Goal: Task Accomplishment & Management: Manage account settings

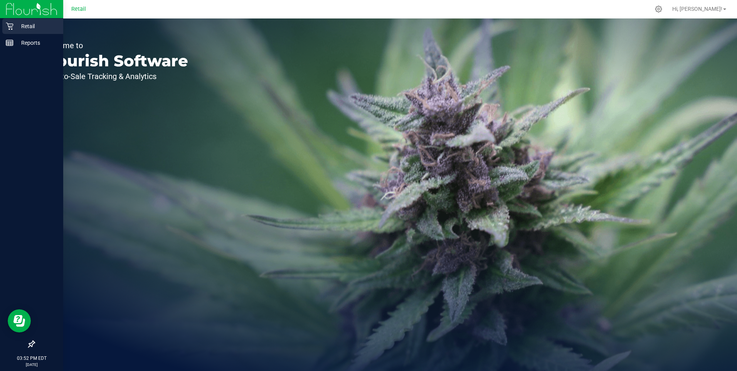
click at [13, 20] on div "Retail" at bounding box center [32, 25] width 61 height 15
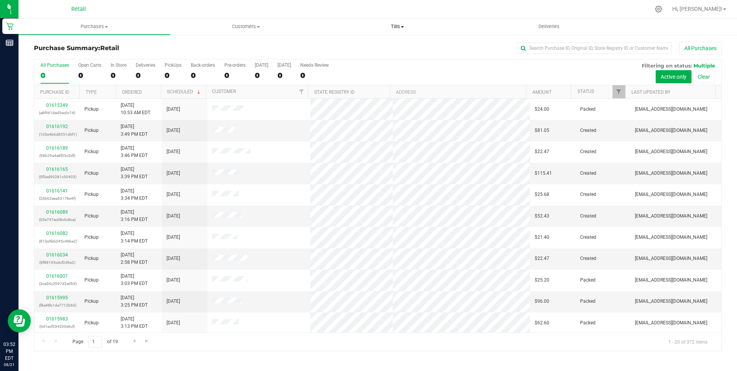
click at [397, 24] on span "Tills" at bounding box center [397, 26] width 151 height 7
click at [362, 43] on span "Manage tills" at bounding box center [348, 46] width 52 height 7
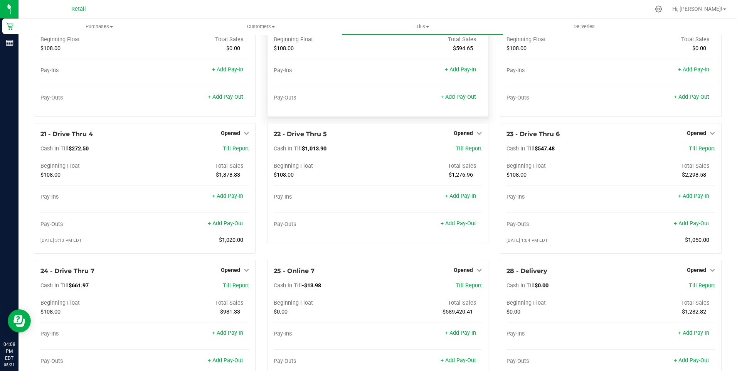
scroll to position [771, 0]
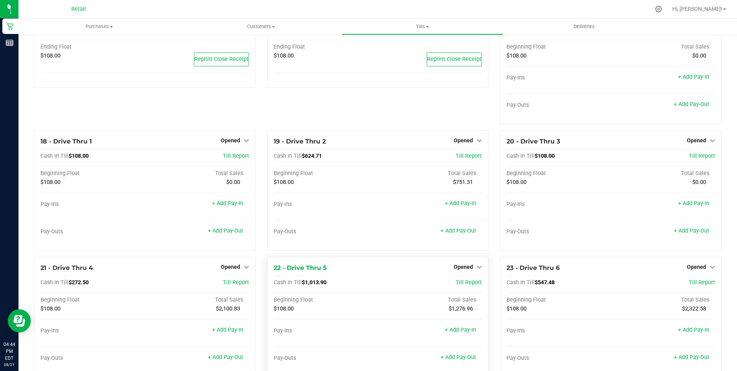
scroll to position [694, 0]
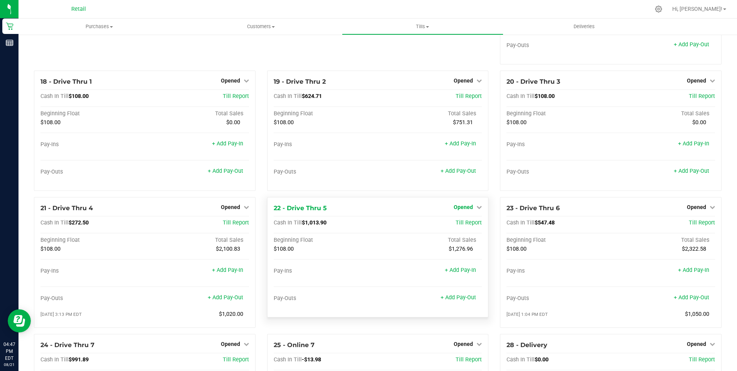
click at [468, 210] on div "Opened" at bounding box center [468, 206] width 28 height 9
click at [465, 209] on span "Opened" at bounding box center [463, 207] width 19 height 6
click at [460, 226] on link "Close Till" at bounding box center [464, 223] width 21 height 6
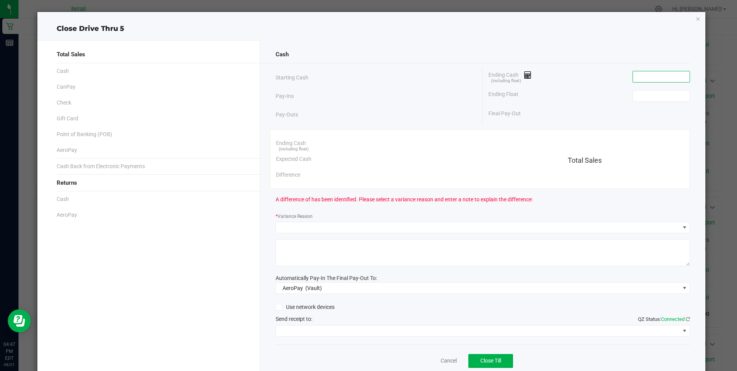
click at [633, 77] on input at bounding box center [661, 76] width 57 height 11
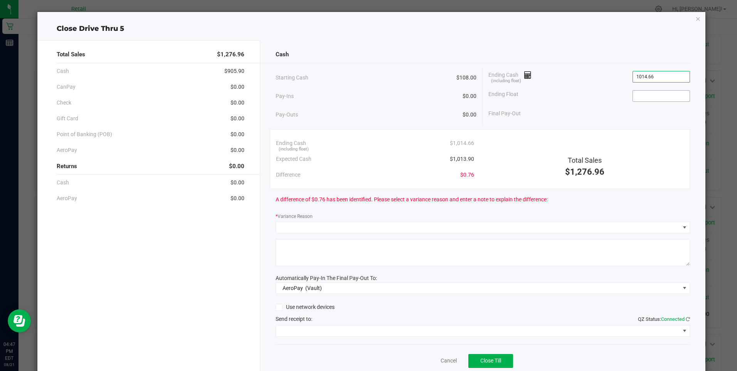
type input "$1,014.66"
click at [633, 99] on input at bounding box center [661, 96] width 57 height 11
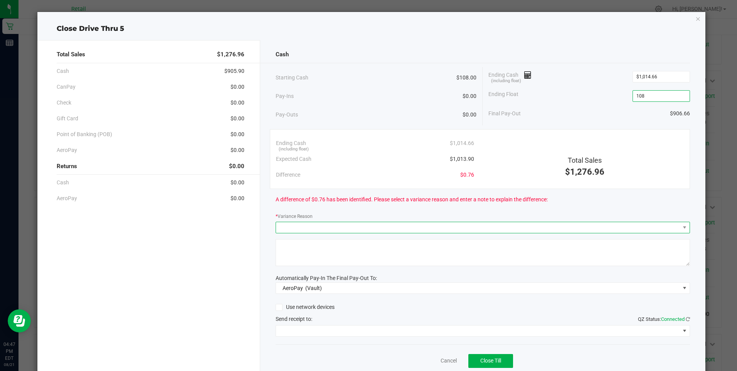
type input "$108.00"
click at [285, 223] on span at bounding box center [478, 227] width 404 height 11
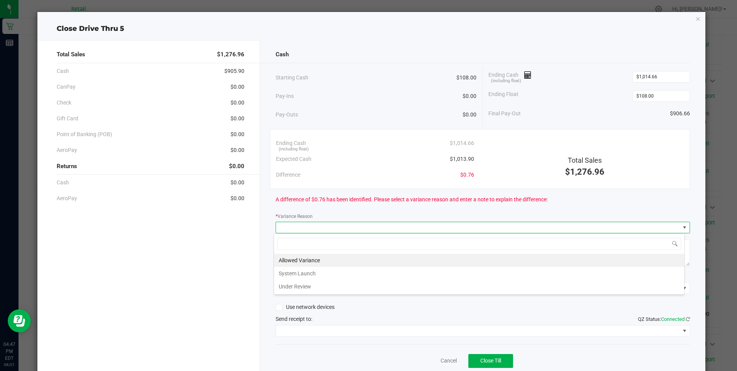
scroll to position [12, 411]
click at [302, 257] on li "Allowed Variance" at bounding box center [479, 260] width 410 height 13
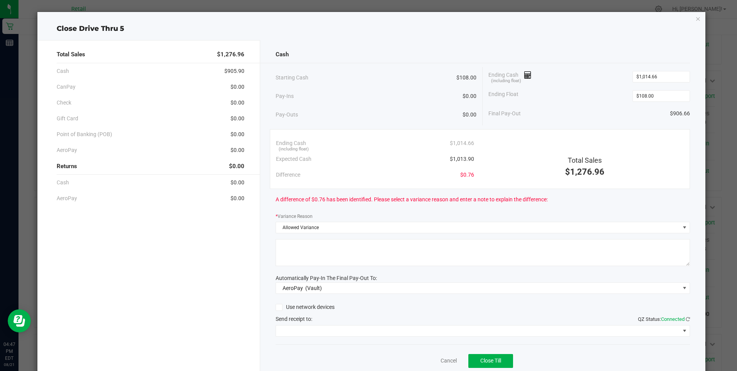
click at [301, 255] on textarea at bounding box center [482, 252] width 414 height 27
type textarea "mg"
click at [339, 287] on span "AeroPay (Vault)" at bounding box center [478, 287] width 404 height 11
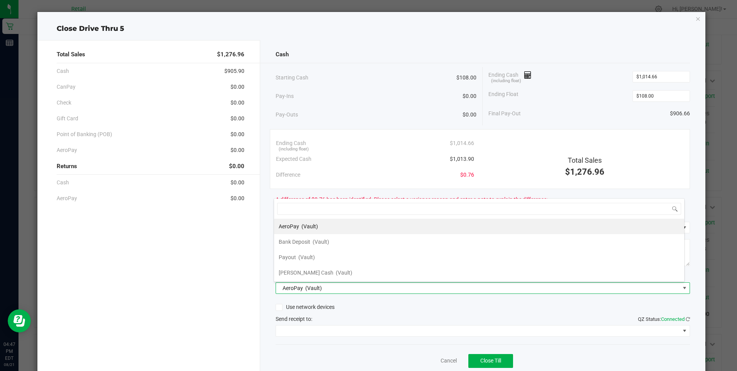
click at [284, 273] on span "Petty Cash" at bounding box center [306, 272] width 55 height 6
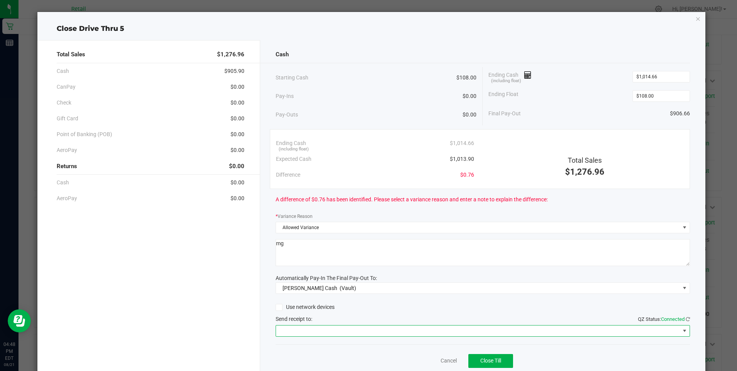
click at [313, 330] on span at bounding box center [478, 330] width 404 height 11
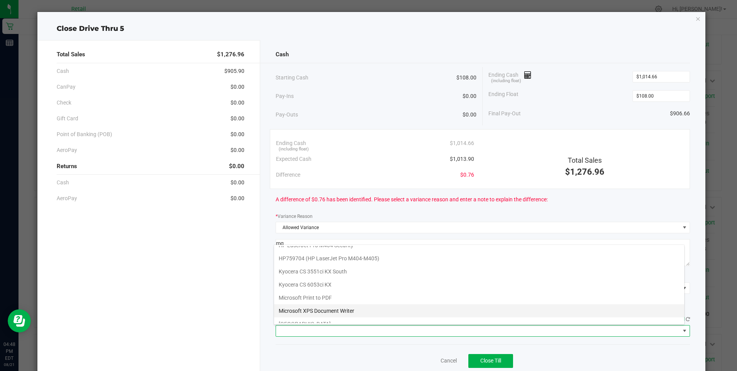
scroll to position [119, 0]
click at [325, 317] on Cutter "Star TSP143IIILAN Cutter" at bounding box center [479, 316] width 410 height 13
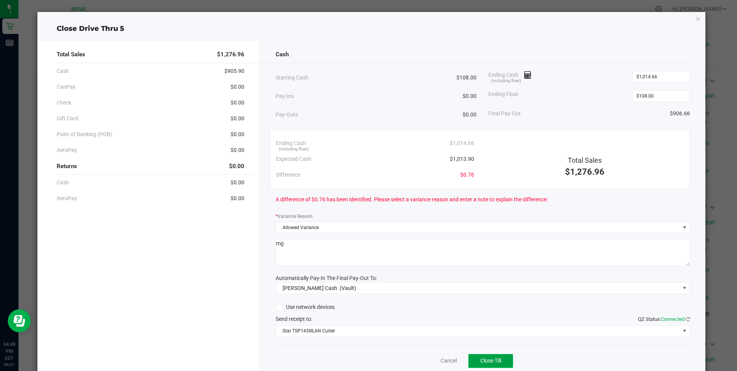
click at [482, 361] on span "Close Till" at bounding box center [490, 360] width 21 height 6
click at [426, 356] on link "Dismiss" at bounding box center [431, 360] width 18 height 8
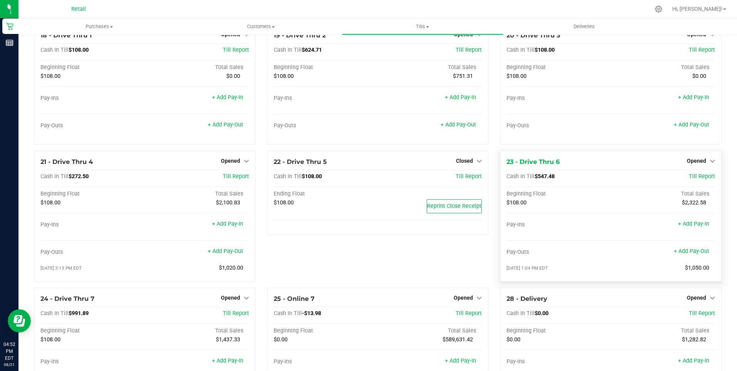
scroll to position [771, 0]
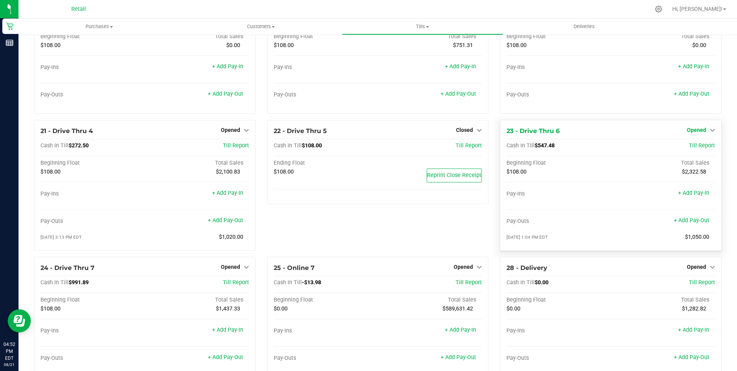
click at [694, 133] on span "Opened" at bounding box center [696, 130] width 19 height 6
click at [697, 149] on link "Close Till" at bounding box center [697, 146] width 21 height 6
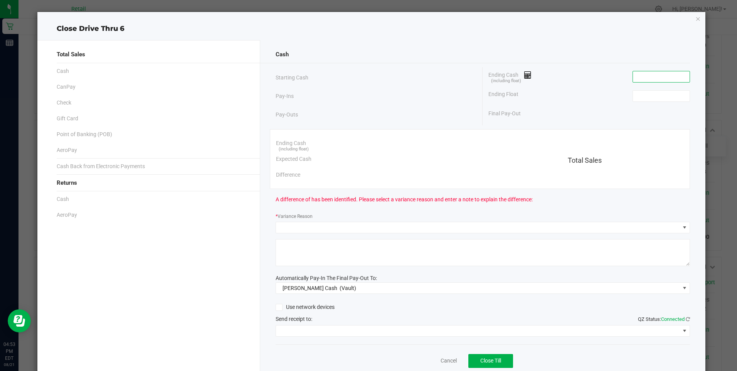
click at [637, 79] on input at bounding box center [661, 76] width 57 height 11
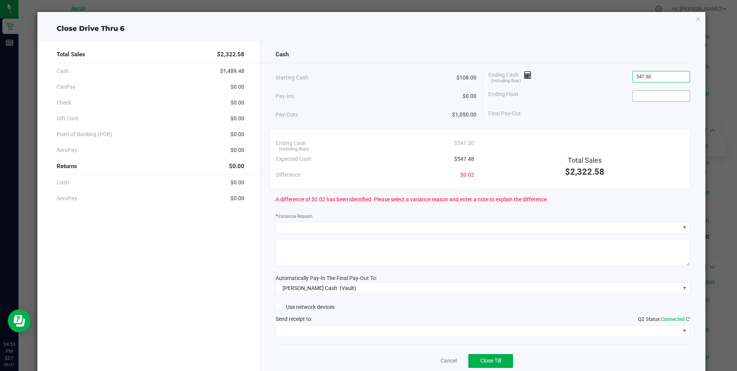
type input "$547.50"
click at [633, 96] on input at bounding box center [661, 96] width 57 height 11
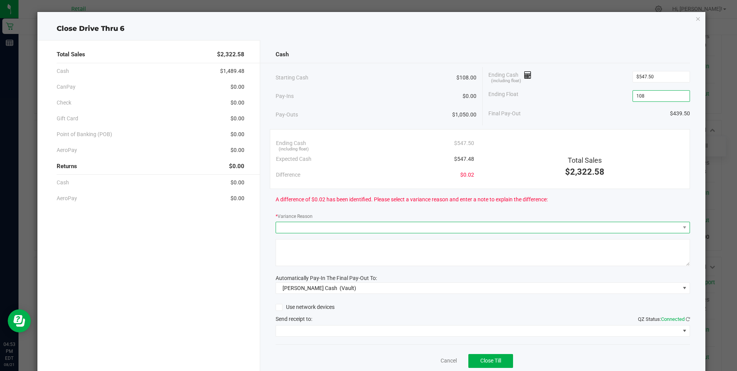
type input "$108.00"
click at [280, 227] on span at bounding box center [478, 227] width 404 height 11
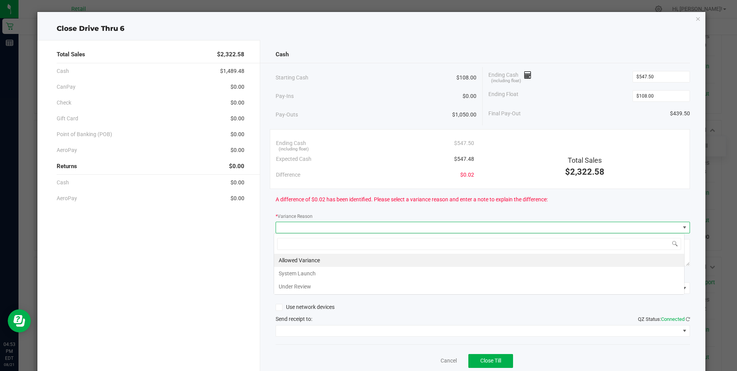
scroll to position [12, 411]
click at [301, 260] on li "Allowed Variance" at bounding box center [479, 260] width 410 height 13
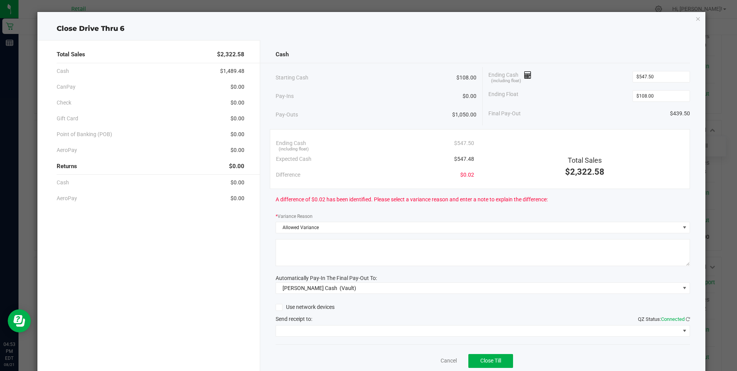
click at [300, 259] on textarea at bounding box center [482, 252] width 414 height 27
type textarea "mg"
click at [339, 329] on span at bounding box center [478, 330] width 404 height 11
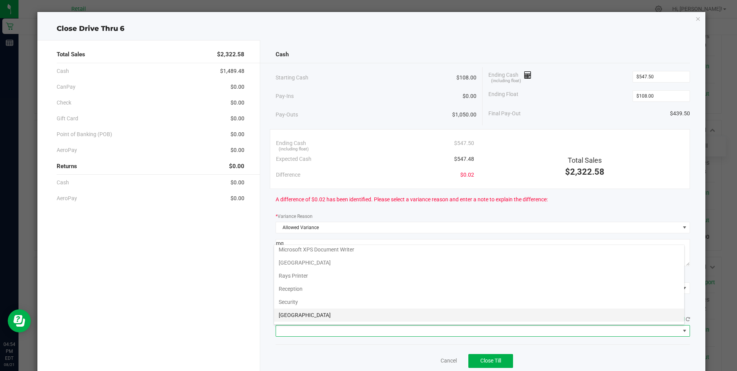
scroll to position [119, 0]
click at [327, 314] on Cutter "Star TSP143IIILAN Cutter" at bounding box center [479, 316] width 410 height 13
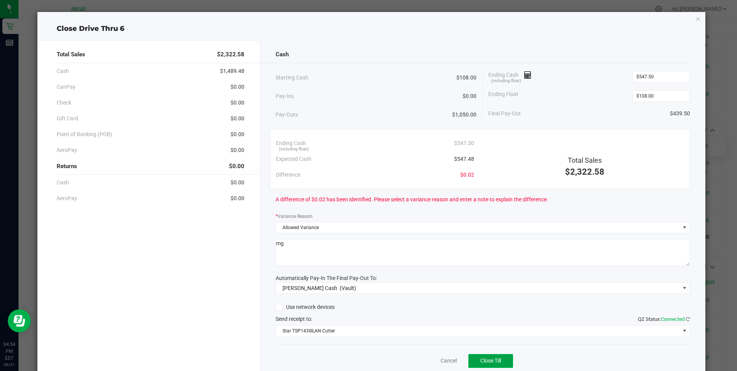
click at [484, 359] on span "Close Till" at bounding box center [490, 360] width 21 height 6
click at [425, 359] on link "Dismiss" at bounding box center [431, 360] width 18 height 8
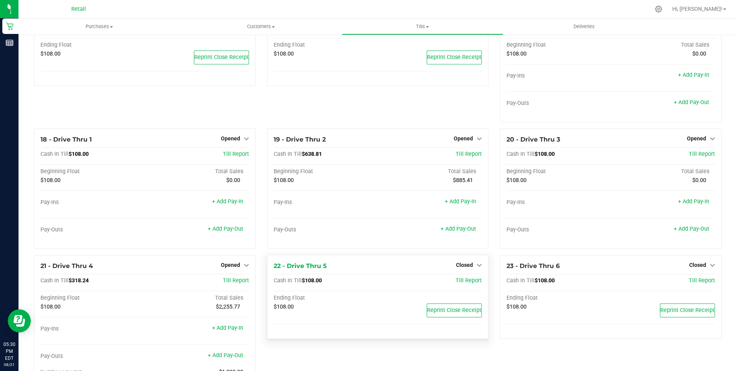
scroll to position [796, 0]
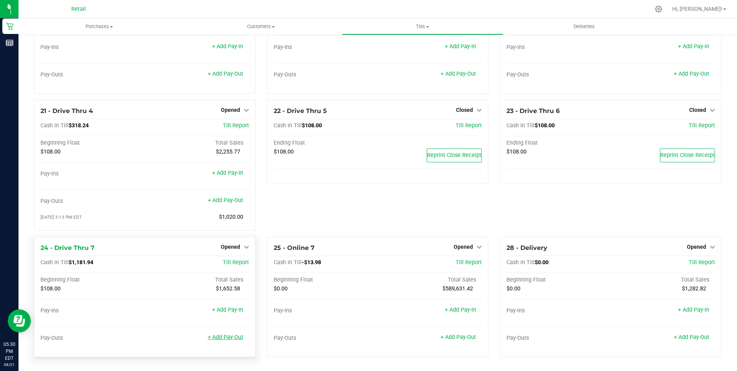
click at [223, 338] on link "+ Add Pay-Out" at bounding box center [225, 337] width 35 height 7
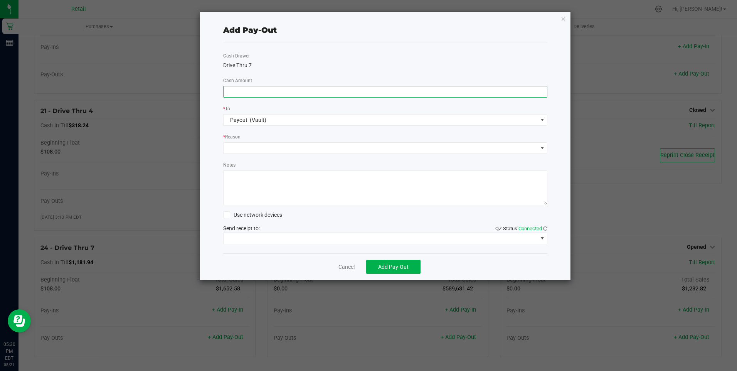
click at [227, 89] on input at bounding box center [385, 91] width 324 height 11
type input "$990.00"
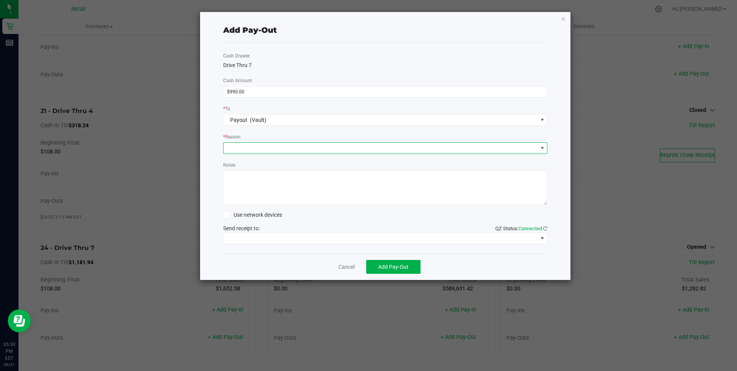
click at [228, 146] on span at bounding box center [380, 148] width 314 height 11
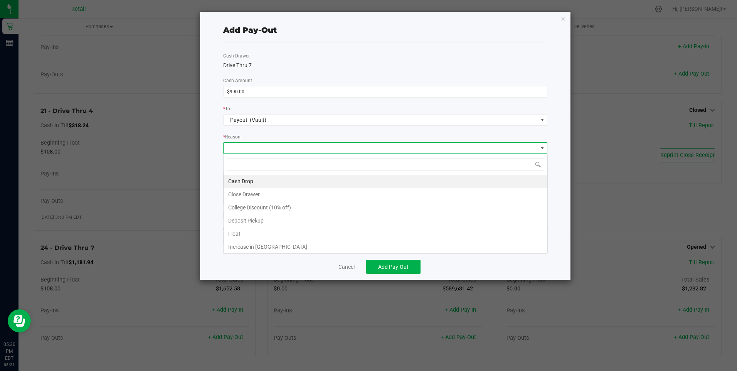
scroll to position [12, 324]
click at [236, 179] on li "Cash Drop" at bounding box center [385, 181] width 324 height 13
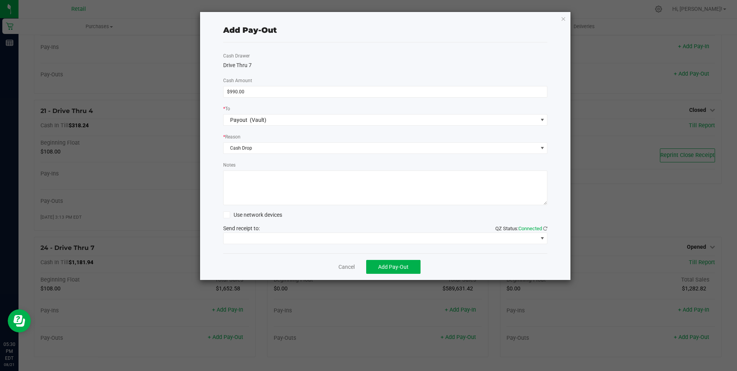
click at [233, 187] on textarea "Notes" at bounding box center [385, 187] width 324 height 35
type textarea "mg"
click at [273, 237] on span at bounding box center [380, 238] width 314 height 11
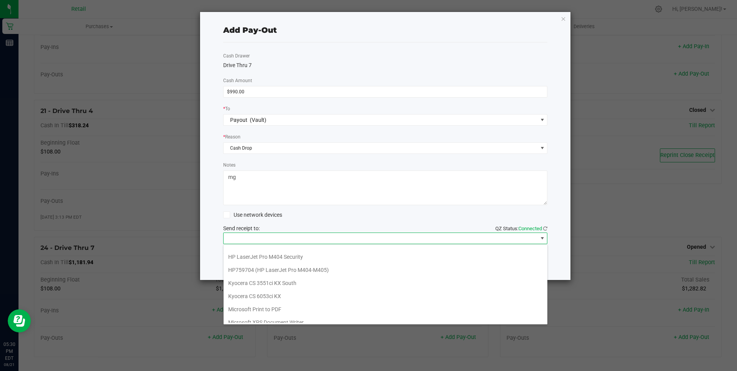
scroll to position [119, 0]
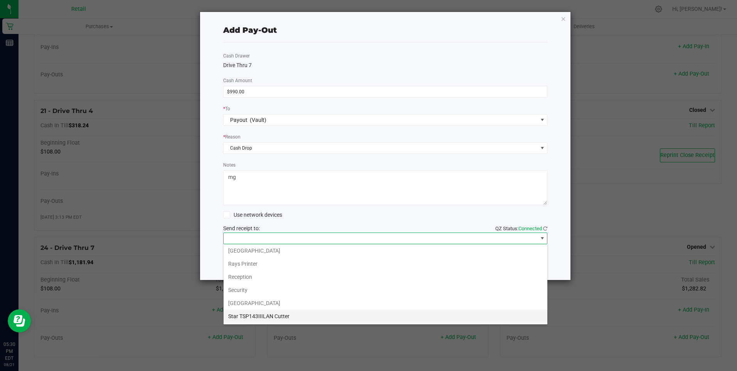
click at [272, 315] on Cutter "Star TSP143IIILAN Cutter" at bounding box center [385, 315] width 324 height 13
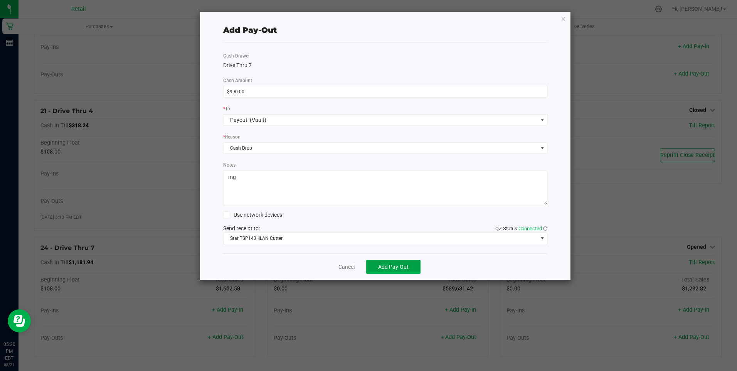
click at [396, 264] on span "Add Pay-Out" at bounding box center [393, 267] width 30 height 6
click at [344, 266] on link "Dismiss" at bounding box center [343, 267] width 18 height 8
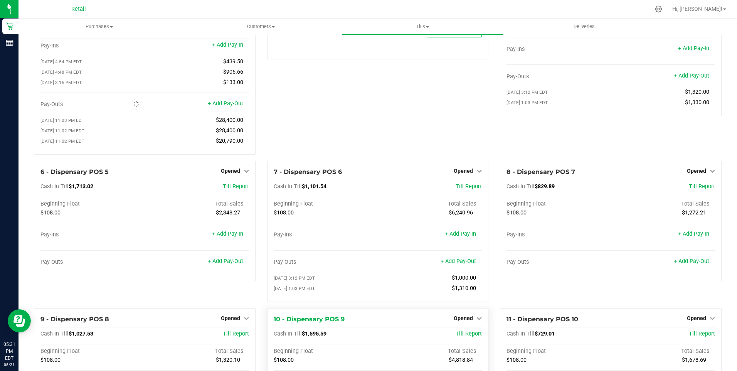
scroll to position [64, 0]
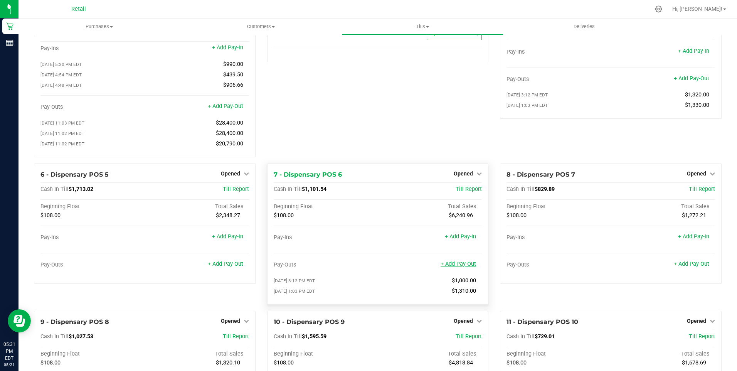
click at [457, 267] on link "+ Add Pay-Out" at bounding box center [457, 263] width 35 height 7
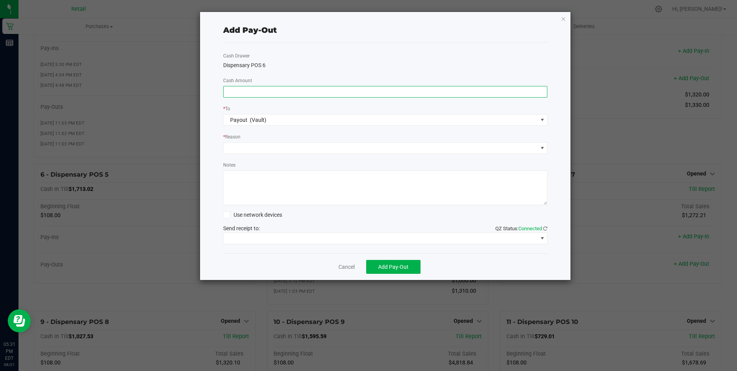
drag, startPoint x: 235, startPoint y: 92, endPoint x: 231, endPoint y: 91, distance: 4.5
click at [237, 92] on input at bounding box center [385, 91] width 324 height 11
type input "$910.00"
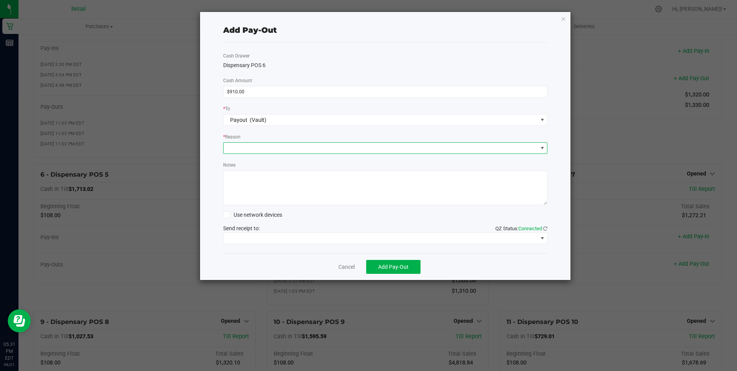
click at [247, 145] on span at bounding box center [380, 148] width 314 height 11
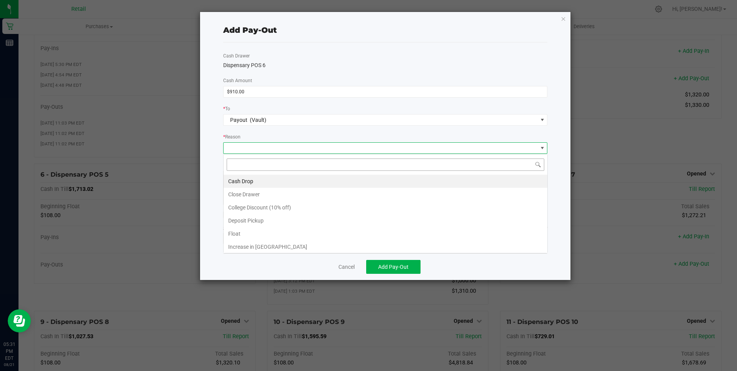
scroll to position [12, 324]
click at [243, 179] on li "Cash Drop" at bounding box center [385, 181] width 324 height 13
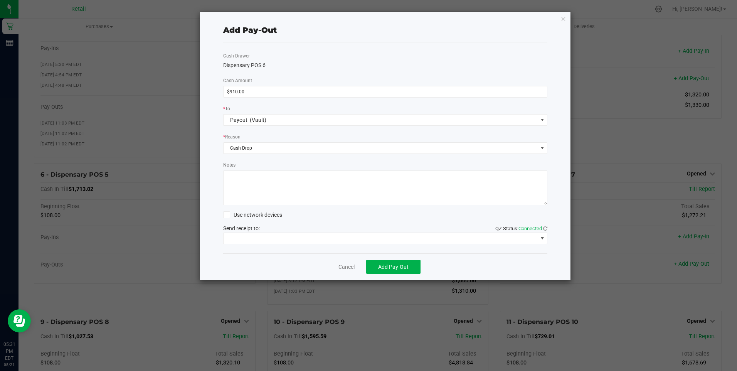
click at [238, 187] on textarea "Notes" at bounding box center [385, 187] width 324 height 35
type textarea "mg"
drag, startPoint x: 265, startPoint y: 237, endPoint x: 262, endPoint y: 240, distance: 4.1
click at [264, 239] on span at bounding box center [380, 238] width 314 height 11
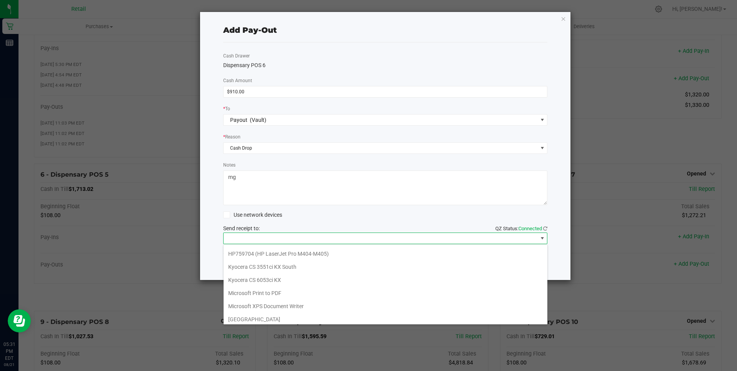
scroll to position [119, 0]
click at [264, 316] on Cutter "Star TSP143IIILAN Cutter" at bounding box center [385, 315] width 324 height 13
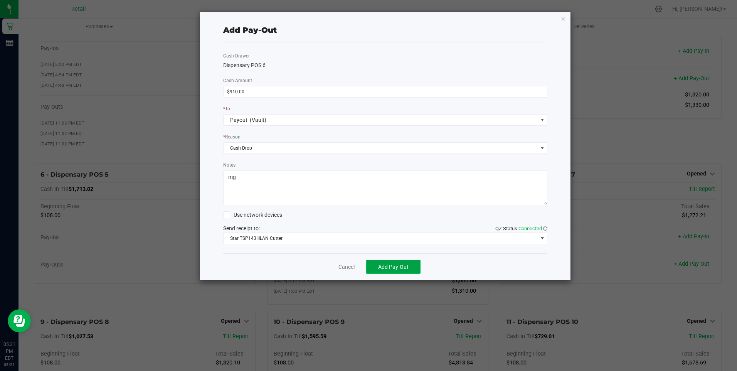
click at [392, 262] on button "Add Pay-Out" at bounding box center [393, 267] width 54 height 14
click at [344, 265] on link "Dismiss" at bounding box center [343, 267] width 18 height 8
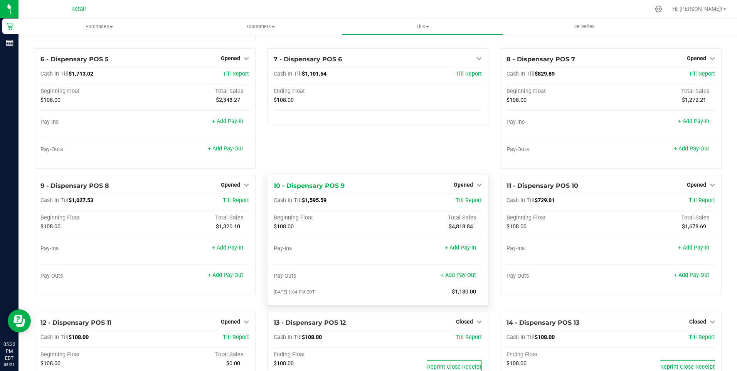
scroll to position [180, 0]
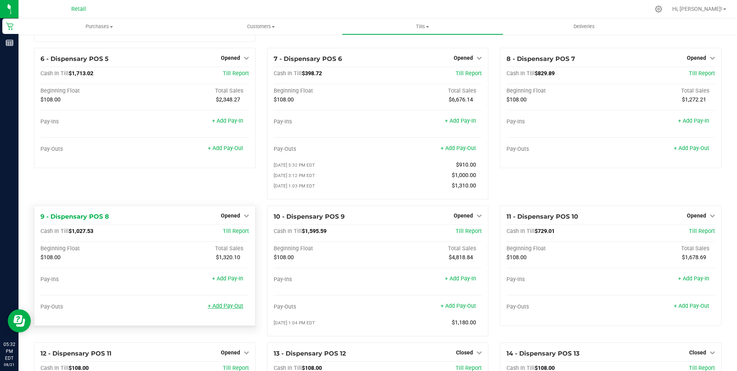
click at [219, 309] on link "+ Add Pay-Out" at bounding box center [225, 305] width 35 height 7
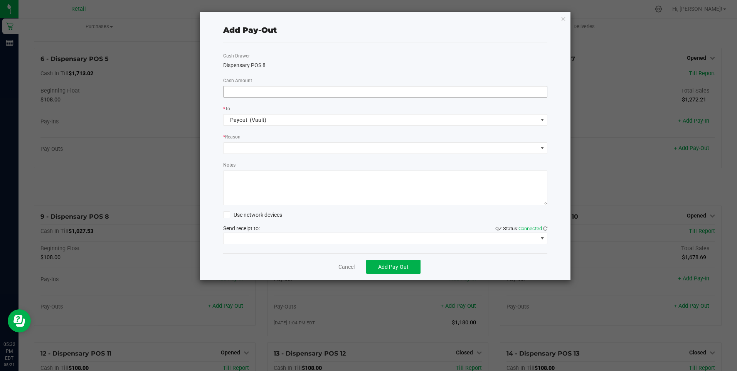
click at [227, 87] on input at bounding box center [385, 91] width 324 height 11
type input "$890.00"
click at [228, 143] on span at bounding box center [380, 148] width 314 height 11
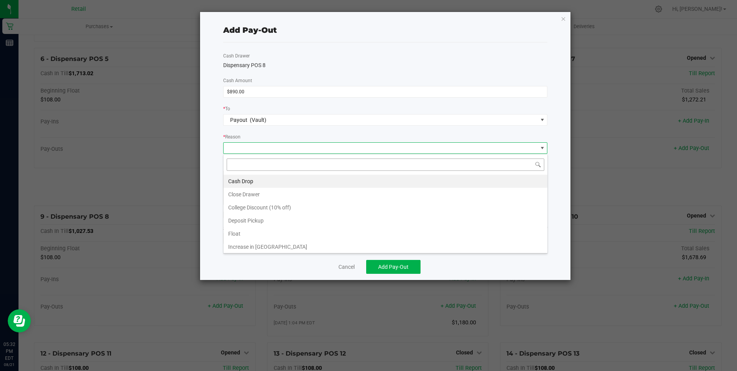
scroll to position [12, 324]
click at [241, 178] on li "Cash Drop" at bounding box center [385, 181] width 324 height 13
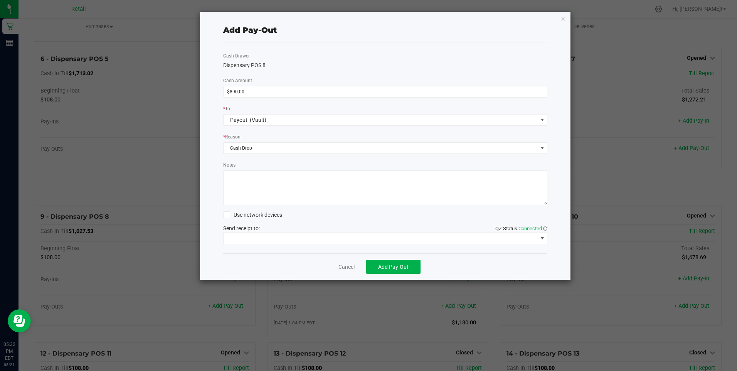
click at [239, 184] on textarea "Notes" at bounding box center [385, 187] width 324 height 35
type textarea "mg"
click at [277, 235] on span at bounding box center [380, 238] width 314 height 11
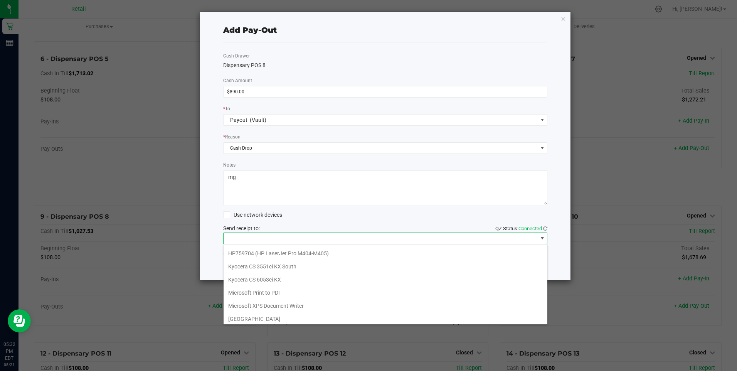
scroll to position [119, 0]
click at [285, 314] on Cutter "Star TSP143IIILAN Cutter" at bounding box center [385, 315] width 324 height 13
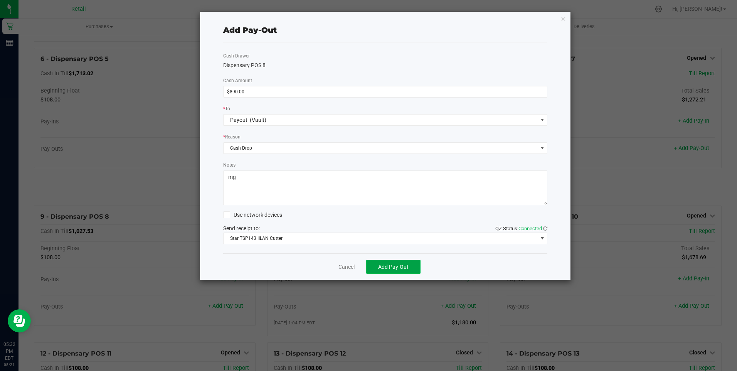
click at [392, 265] on span "Add Pay-Out" at bounding box center [393, 267] width 30 height 6
click at [339, 264] on link "Dismiss" at bounding box center [343, 267] width 18 height 8
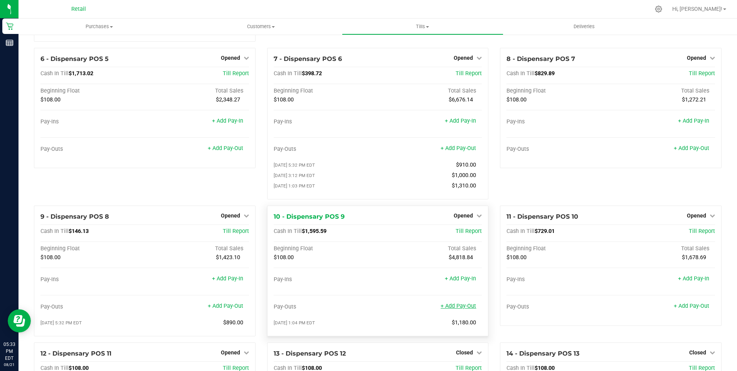
click at [455, 309] on link "+ Add Pay-Out" at bounding box center [457, 305] width 35 height 7
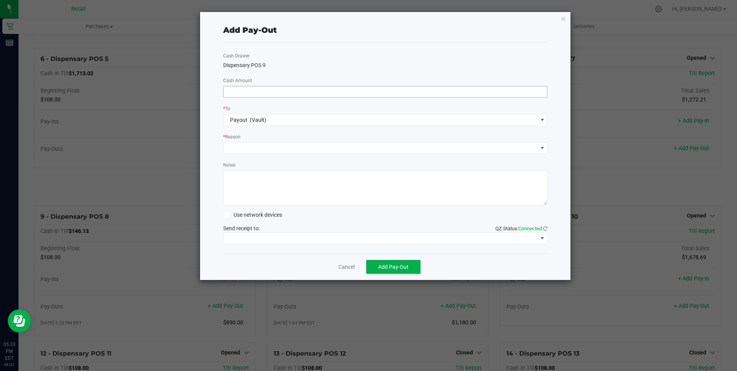
click at [237, 89] on input at bounding box center [385, 91] width 324 height 11
type input "$1,150.00"
click at [242, 143] on span at bounding box center [380, 148] width 314 height 11
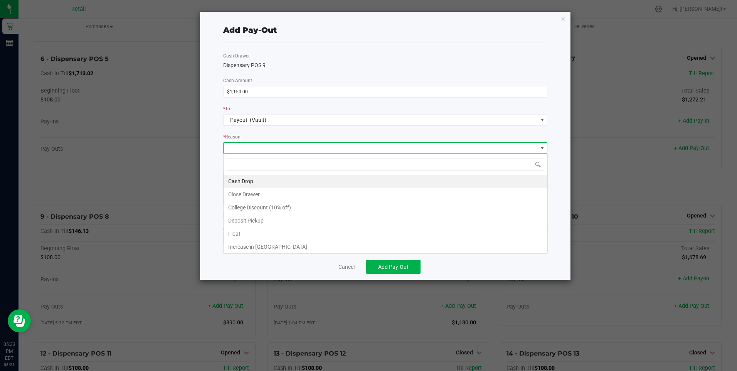
scroll to position [12, 324]
click at [242, 177] on li "Cash Drop" at bounding box center [385, 181] width 324 height 13
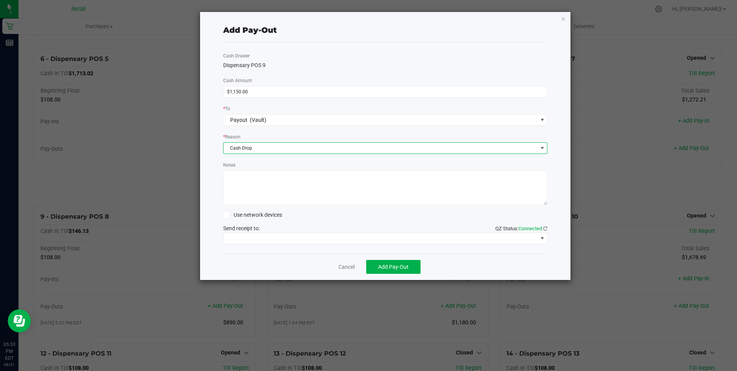
click at [242, 185] on textarea "Notes" at bounding box center [385, 187] width 324 height 35
type textarea "mg"
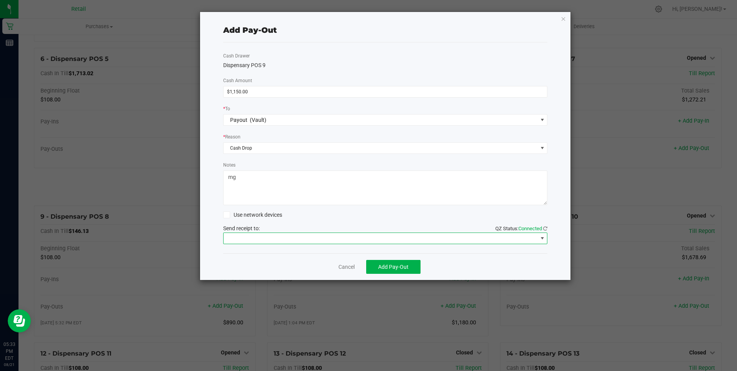
click at [280, 237] on span at bounding box center [380, 238] width 314 height 11
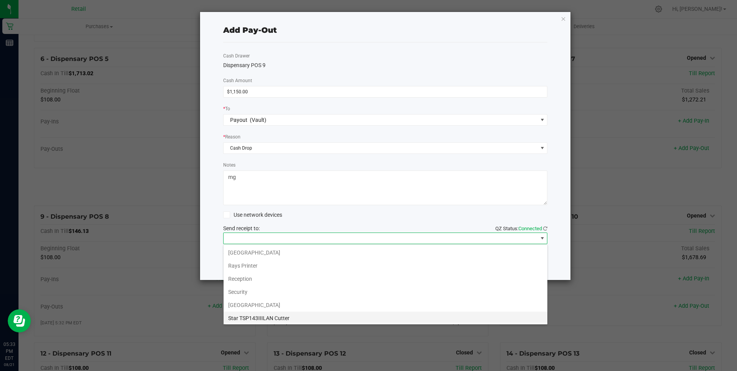
scroll to position [119, 0]
click at [278, 316] on Cutter "Star TSP143IIILAN Cutter" at bounding box center [385, 315] width 324 height 13
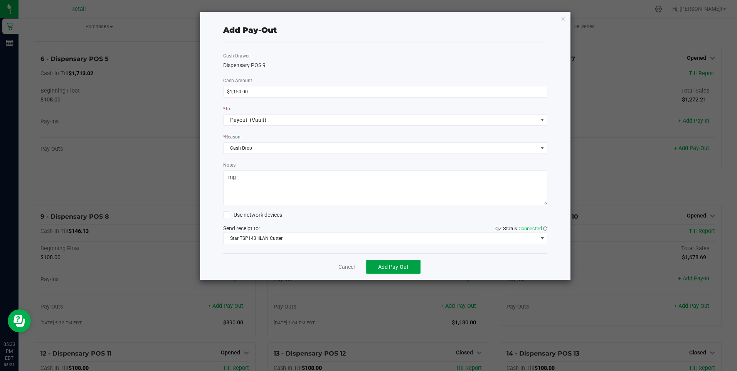
click at [393, 265] on span "Add Pay-Out" at bounding box center [393, 267] width 30 height 6
click at [344, 266] on link "Dismiss" at bounding box center [343, 267] width 18 height 8
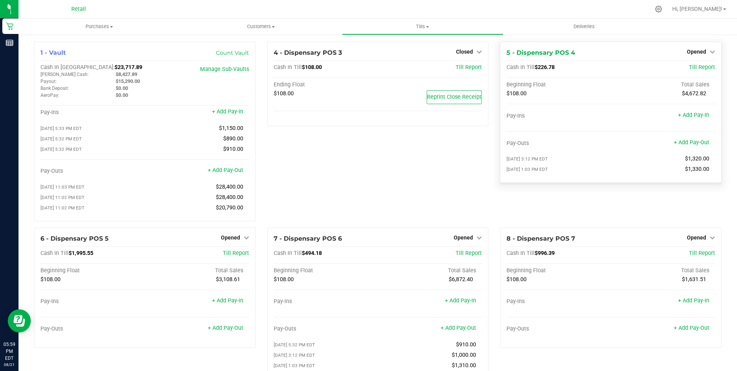
drag, startPoint x: 648, startPoint y: 180, endPoint x: 648, endPoint y: 127, distance: 53.2
drag, startPoint x: 648, startPoint y: 127, endPoint x: 689, endPoint y: 46, distance: 90.8
click at [689, 46] on div "5 - Dispensary POS 4 Opened Close Till Cash In Till $226.78 Till Report Beginni…" at bounding box center [611, 112] width 222 height 141
drag, startPoint x: 689, startPoint y: 46, endPoint x: 685, endPoint y: 49, distance: 4.2
click at [687, 49] on span "Opened" at bounding box center [696, 52] width 19 height 6
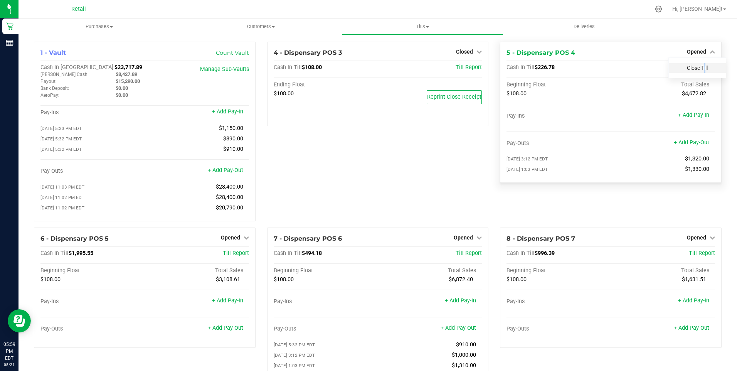
click at [697, 66] on link "Close Till" at bounding box center [697, 68] width 21 height 6
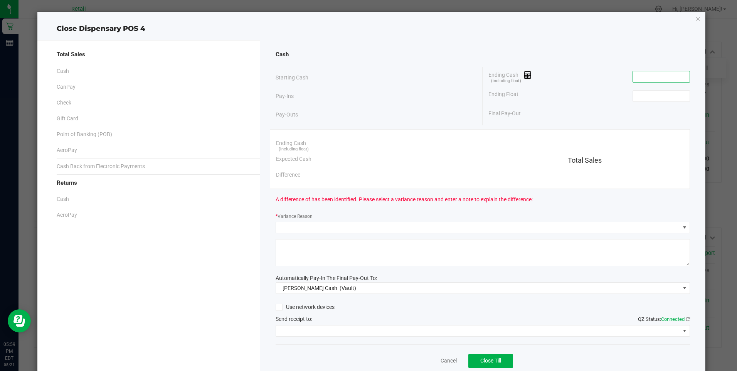
click at [638, 79] on input at bounding box center [661, 76] width 57 height 11
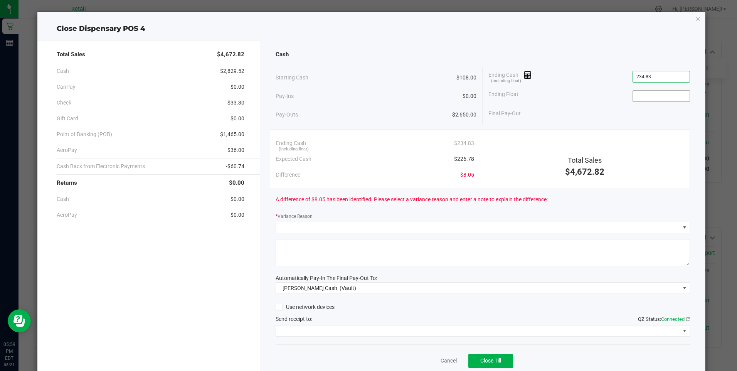
type input "$234.83"
click at [633, 97] on input at bounding box center [661, 96] width 57 height 11
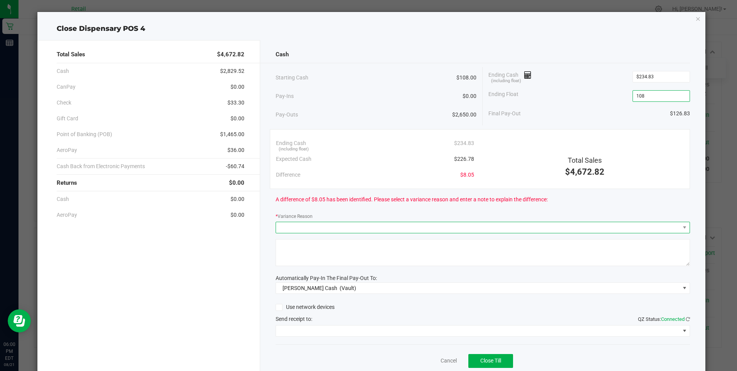
type input "$108.00"
click at [283, 225] on span at bounding box center [478, 227] width 404 height 11
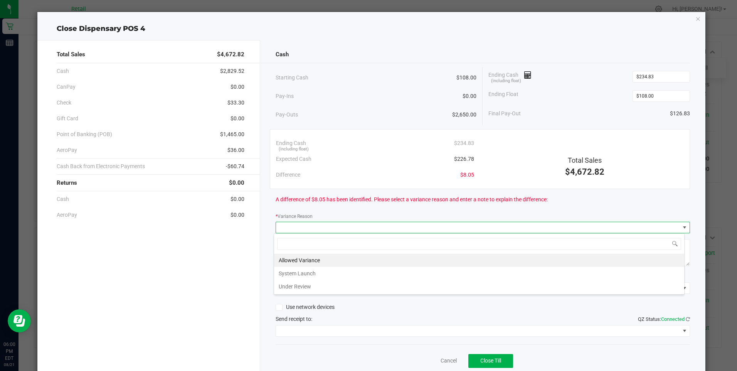
scroll to position [12, 411]
click at [296, 257] on li "Allowed Variance" at bounding box center [479, 260] width 410 height 13
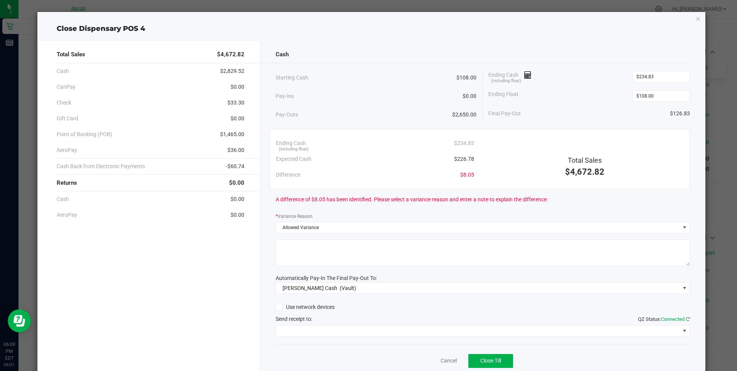
click at [296, 259] on textarea at bounding box center [482, 252] width 414 height 27
type textarea "mg"
click at [326, 328] on span at bounding box center [478, 330] width 404 height 11
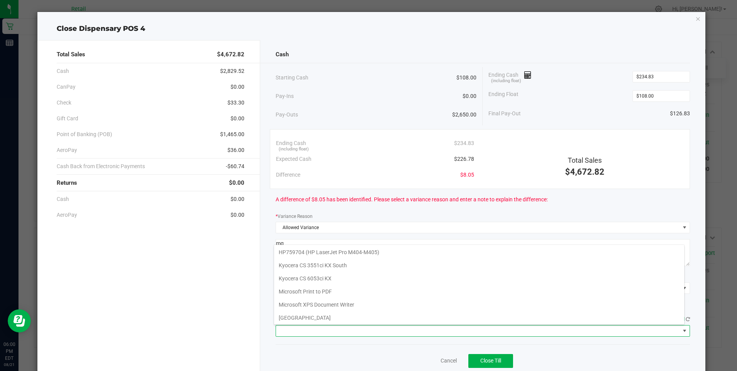
scroll to position [119, 0]
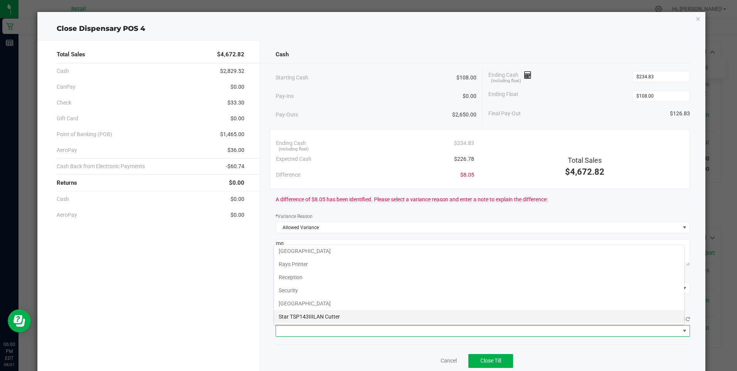
click at [337, 316] on Cutter "Star TSP143IIILAN Cutter" at bounding box center [479, 316] width 410 height 13
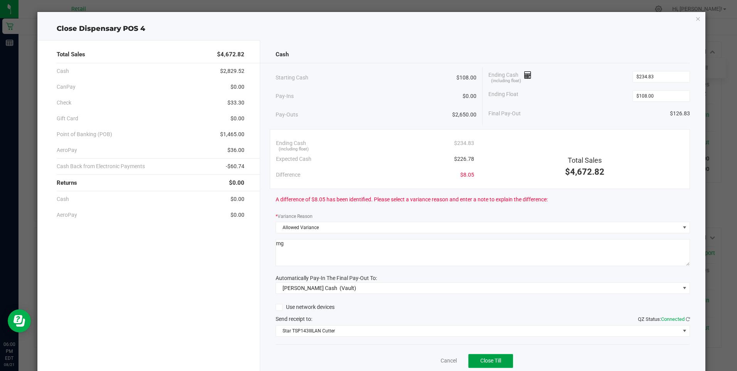
click at [483, 361] on span "Close Till" at bounding box center [490, 360] width 21 height 6
click at [428, 358] on link "Dismiss" at bounding box center [431, 360] width 18 height 8
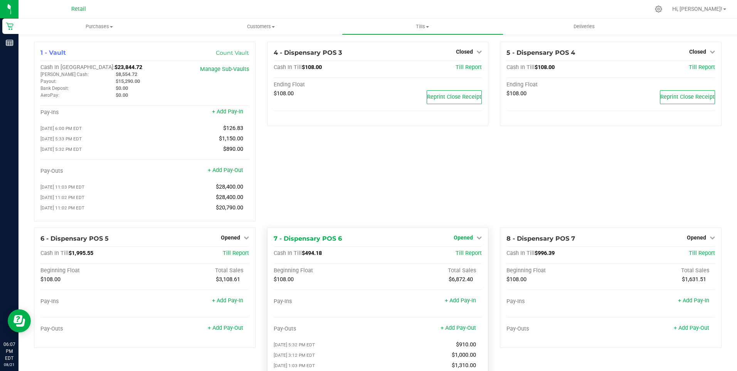
click at [459, 240] on span "Opened" at bounding box center [463, 237] width 19 height 6
click at [460, 256] on link "Close Till" at bounding box center [464, 253] width 21 height 6
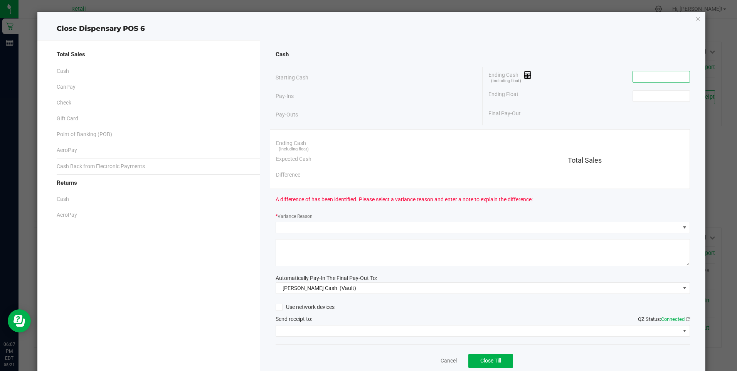
click at [633, 81] on input at bounding box center [661, 76] width 57 height 11
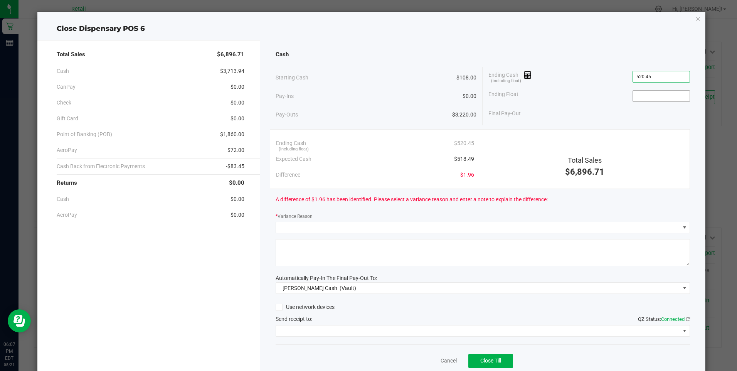
type input "$520.45"
click at [634, 100] on input at bounding box center [661, 96] width 57 height 11
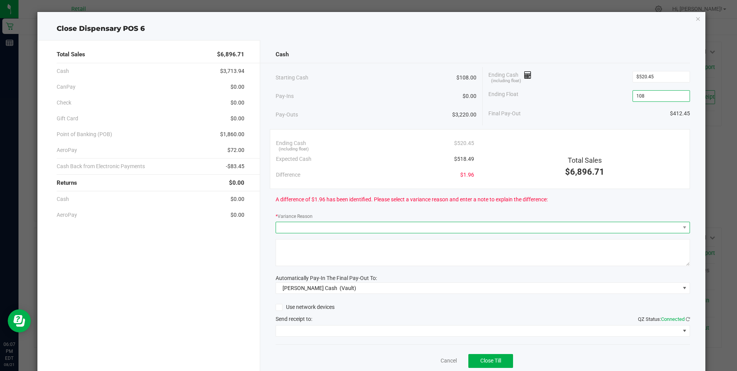
type input "$108.00"
click at [292, 228] on span at bounding box center [478, 227] width 404 height 11
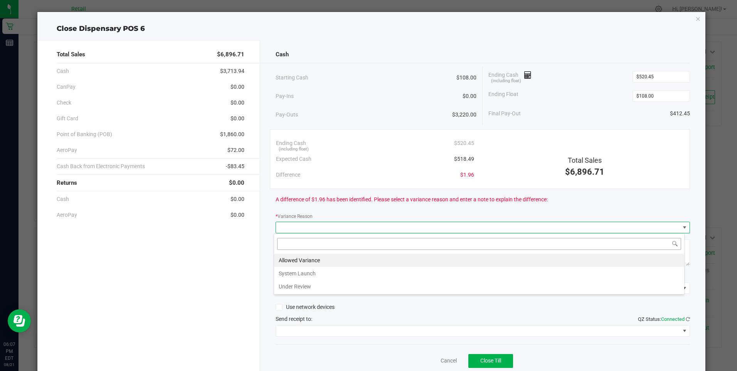
scroll to position [12, 411]
click at [299, 259] on li "Allowed Variance" at bounding box center [479, 260] width 410 height 13
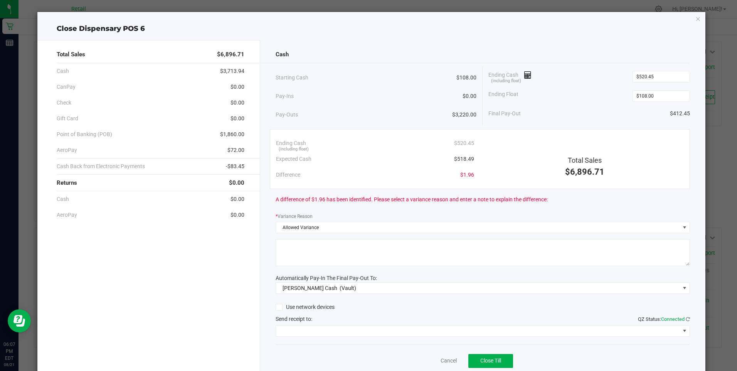
drag, startPoint x: 290, startPoint y: 254, endPoint x: 277, endPoint y: 252, distance: 13.6
click at [289, 254] on textarea at bounding box center [482, 252] width 414 height 27
type textarea "mg"
click at [342, 330] on span at bounding box center [478, 330] width 404 height 11
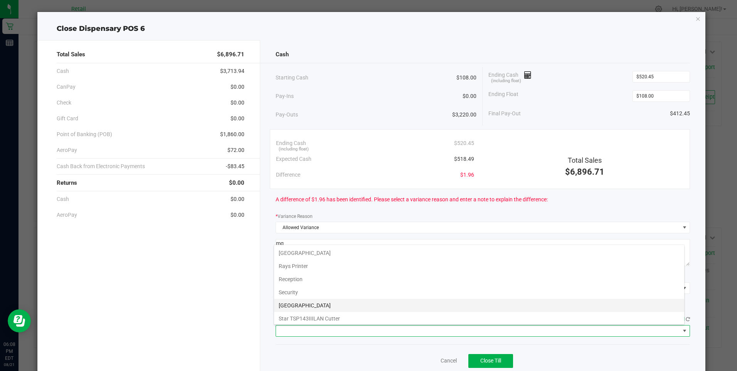
scroll to position [119, 0]
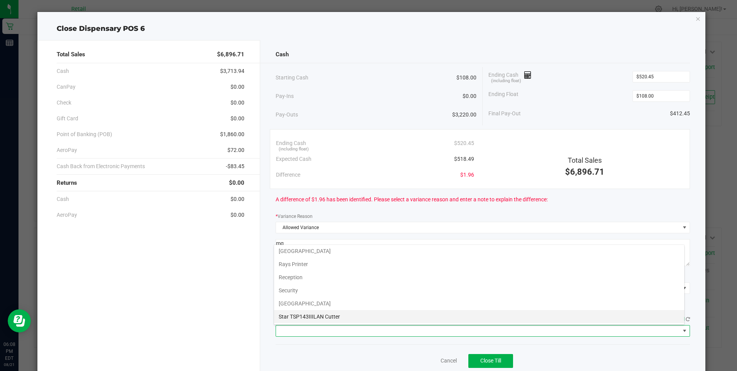
click at [329, 315] on Cutter "Star TSP143IIILAN Cutter" at bounding box center [479, 316] width 410 height 13
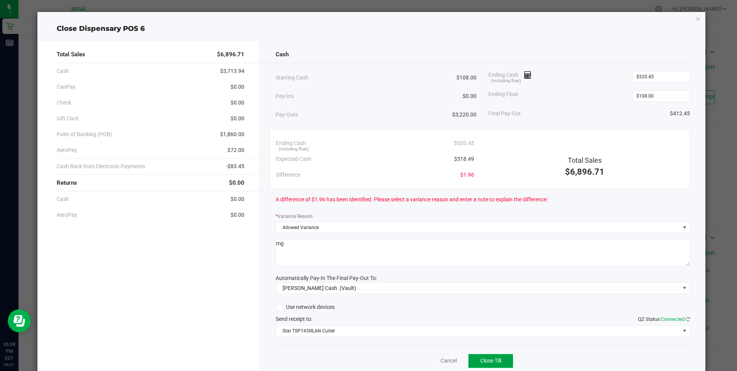
click at [489, 358] on span "Close Till" at bounding box center [490, 360] width 21 height 6
click at [428, 358] on link "Dismiss" at bounding box center [431, 360] width 18 height 8
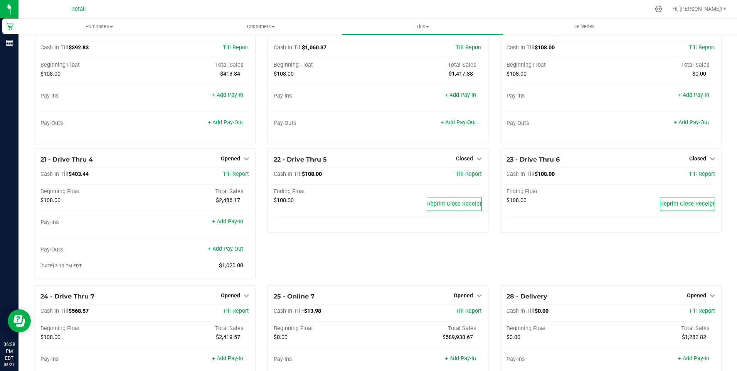
scroll to position [732, 0]
click at [237, 161] on span "Opened" at bounding box center [230, 158] width 19 height 6
click at [233, 177] on link "Close Till" at bounding box center [231, 174] width 21 height 6
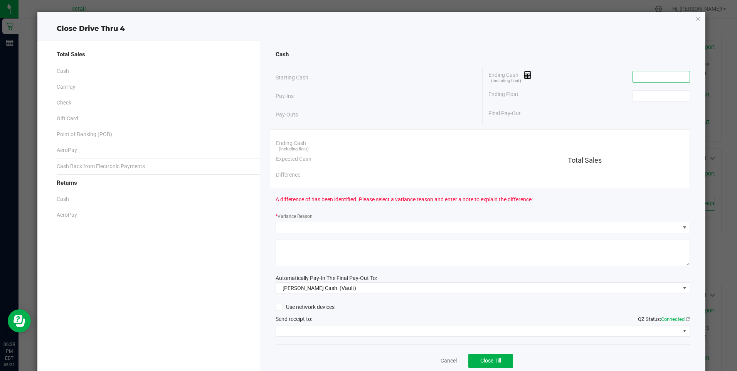
click at [641, 78] on input at bounding box center [661, 76] width 57 height 11
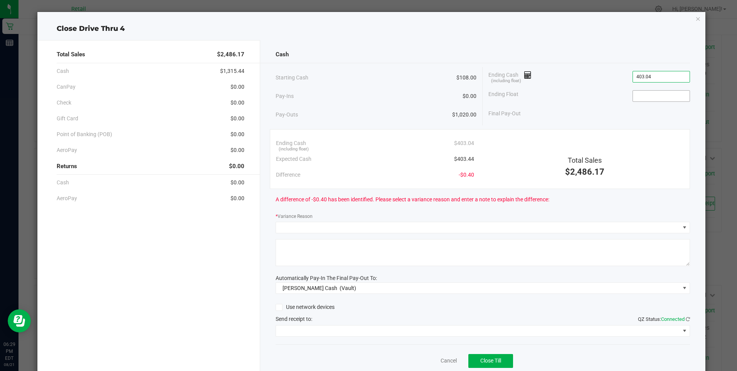
type input "$403.04"
drag, startPoint x: 629, startPoint y: 94, endPoint x: 623, endPoint y: 93, distance: 5.8
click at [633, 94] on input at bounding box center [661, 96] width 57 height 11
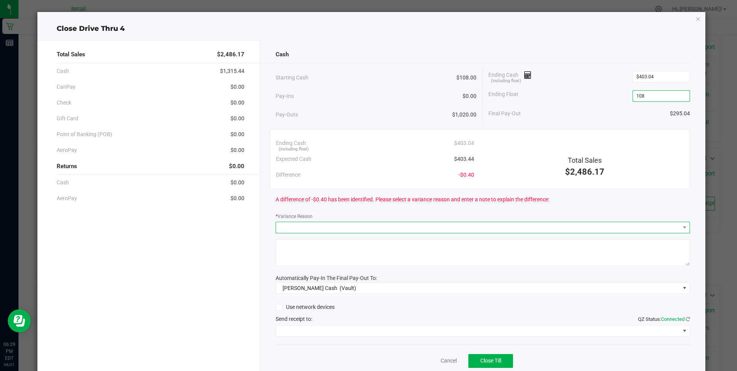
type input "$108.00"
click at [284, 228] on span at bounding box center [478, 227] width 404 height 11
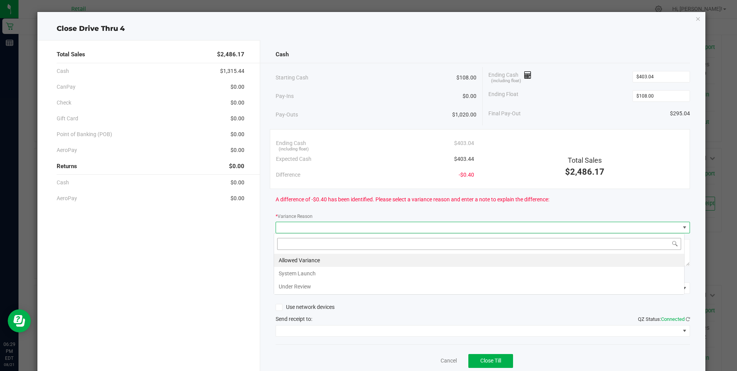
scroll to position [12, 411]
click at [294, 259] on li "Allowed Variance" at bounding box center [479, 260] width 410 height 13
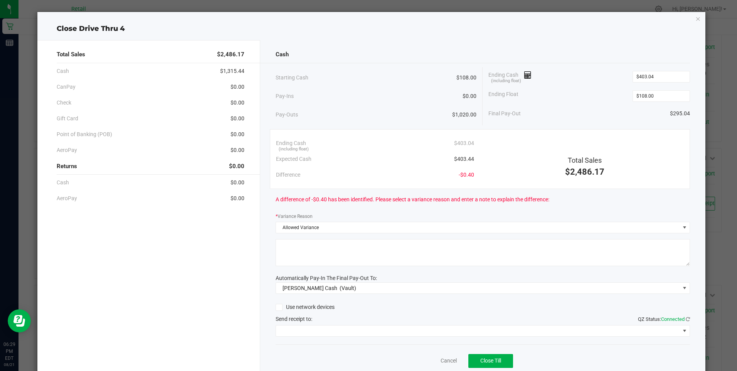
click at [293, 260] on textarea at bounding box center [482, 252] width 414 height 27
type textarea "mg"
click at [332, 328] on span at bounding box center [478, 330] width 404 height 11
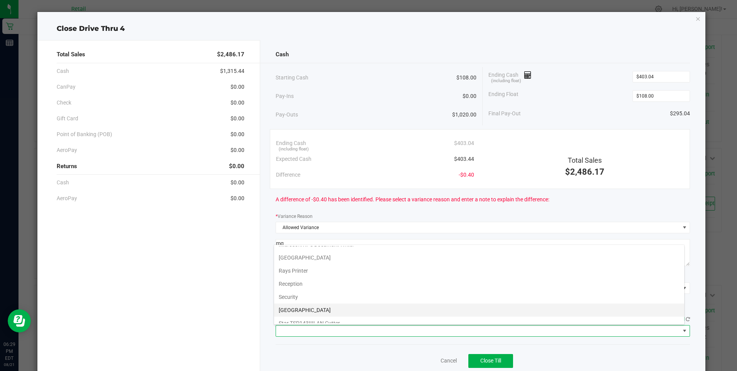
scroll to position [119, 0]
click at [335, 317] on Cutter "Star TSP143IIILAN Cutter" at bounding box center [479, 316] width 410 height 13
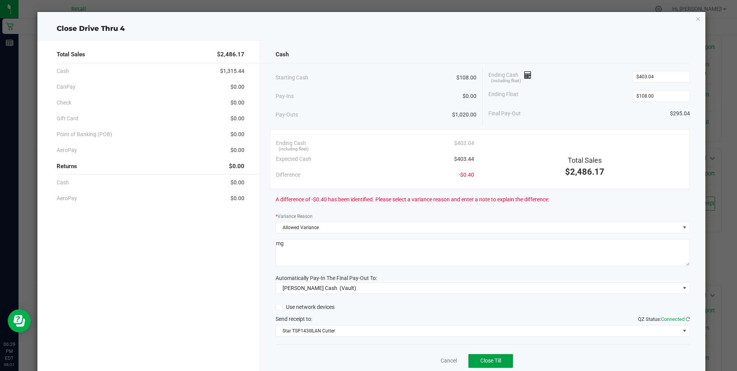
click at [481, 357] on button "Close Till" at bounding box center [490, 361] width 45 height 14
drag, startPoint x: 408, startPoint y: 368, endPoint x: 424, endPoint y: 370, distance: 16.3
click at [418, 370] on div "Dismiss Reprint Closing Receipt" at bounding box center [482, 359] width 414 height 30
drag, startPoint x: 438, startPoint y: 350, endPoint x: 427, endPoint y: 361, distance: 15.3
click at [427, 360] on div "Dismiss Reprint Closing Receipt" at bounding box center [482, 359] width 414 height 30
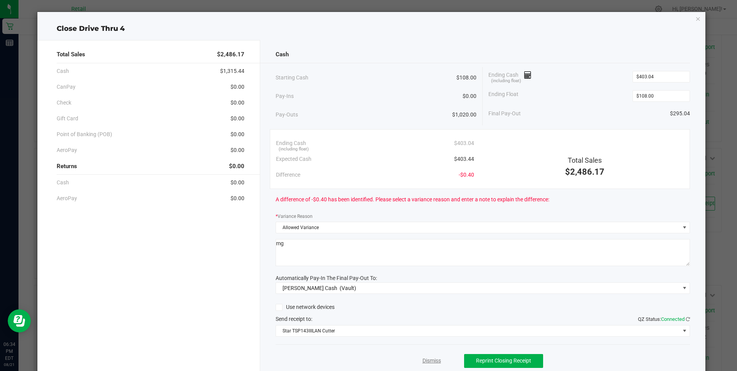
click at [430, 364] on div "Dismiss Reprint Closing Receipt" at bounding box center [482, 359] width 414 height 30
click at [425, 359] on link "Dismiss" at bounding box center [431, 360] width 18 height 8
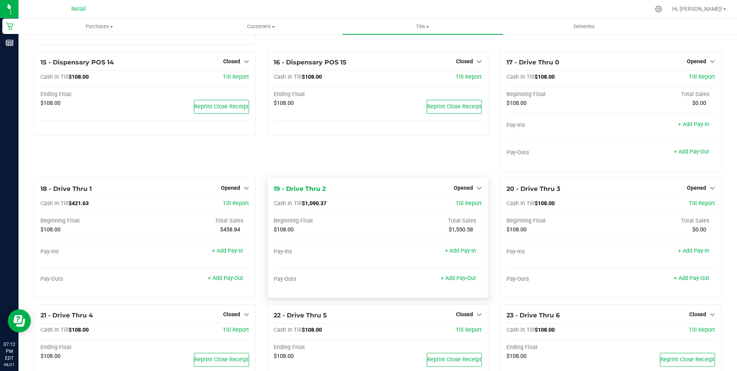
scroll to position [578, 0]
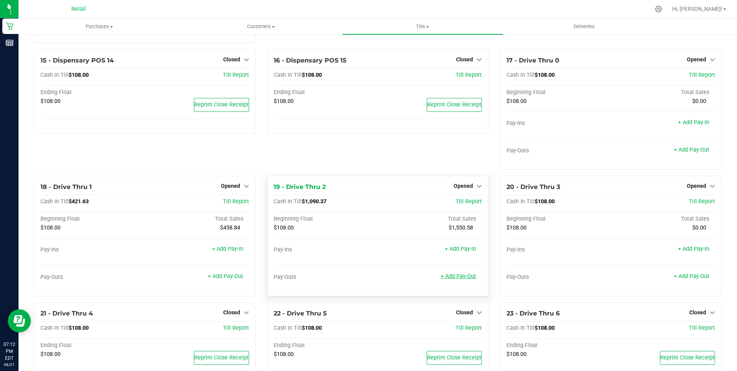
click at [455, 279] on link "+ Add Pay-Out" at bounding box center [457, 276] width 35 height 7
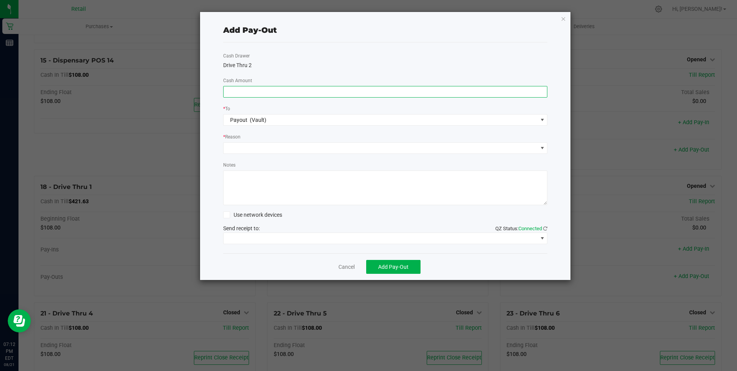
click at [237, 92] on input at bounding box center [385, 91] width 324 height 11
type input "$980.00"
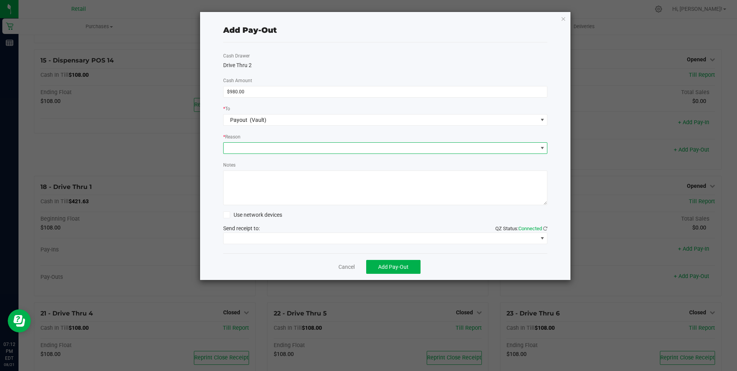
click at [228, 145] on span at bounding box center [380, 148] width 314 height 11
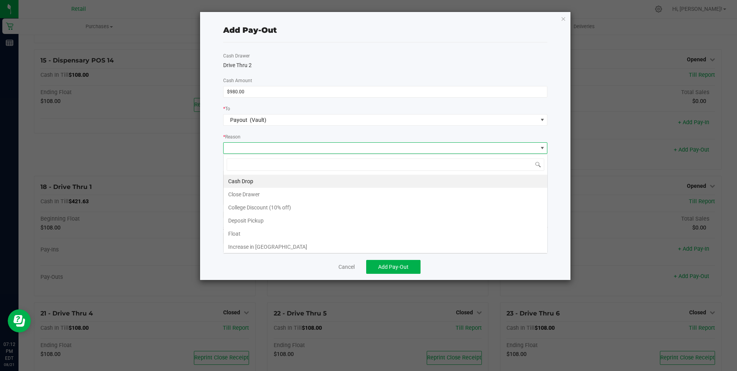
scroll to position [12, 324]
click at [239, 181] on li "Cash Drop" at bounding box center [385, 181] width 324 height 13
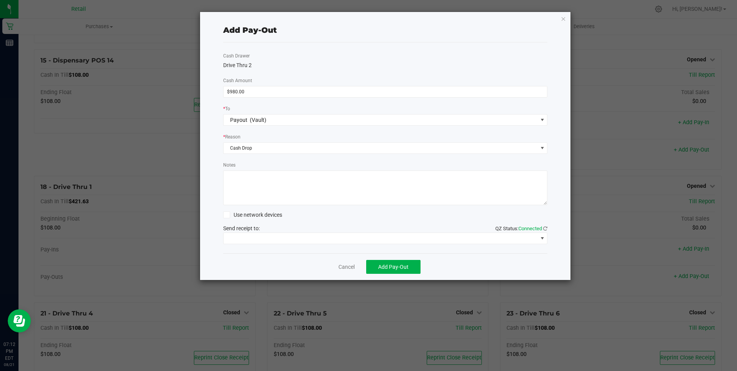
click at [239, 181] on textarea "Notes" at bounding box center [385, 187] width 324 height 35
type textarea "mg"
click at [278, 235] on span at bounding box center [380, 238] width 314 height 11
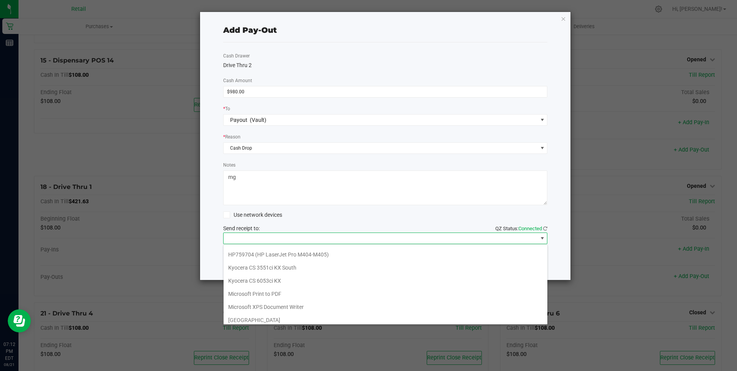
scroll to position [119, 0]
click at [281, 316] on Cutter "Star TSP143IIILAN Cutter" at bounding box center [385, 315] width 324 height 13
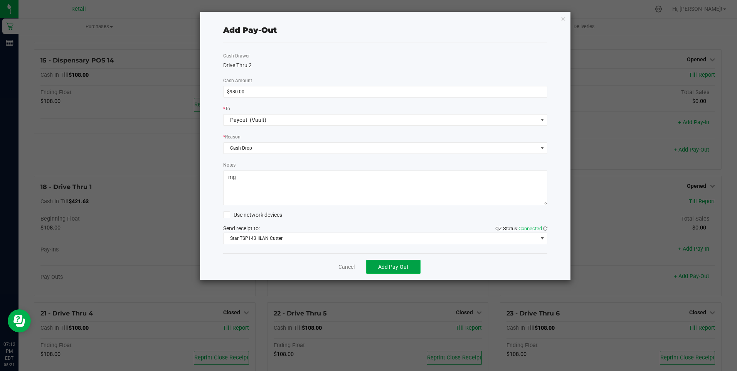
click at [392, 265] on span "Add Pay-Out" at bounding box center [393, 267] width 30 height 6
click at [340, 265] on link "Dismiss" at bounding box center [343, 267] width 18 height 8
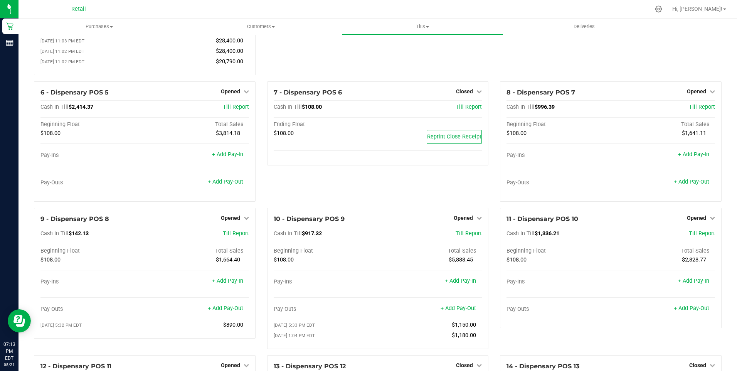
scroll to position [77, 0]
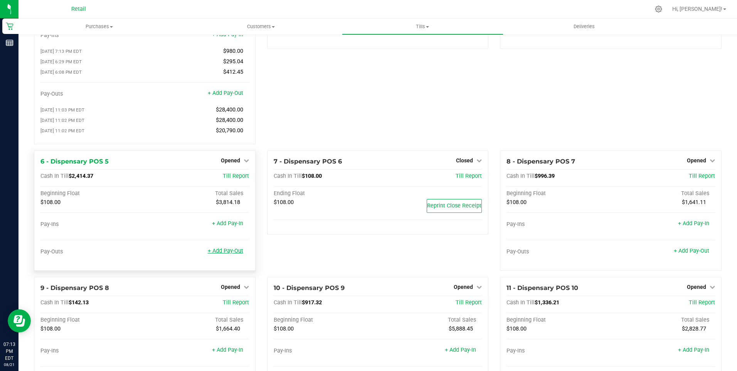
click at [222, 254] on link "+ Add Pay-Out" at bounding box center [225, 250] width 35 height 7
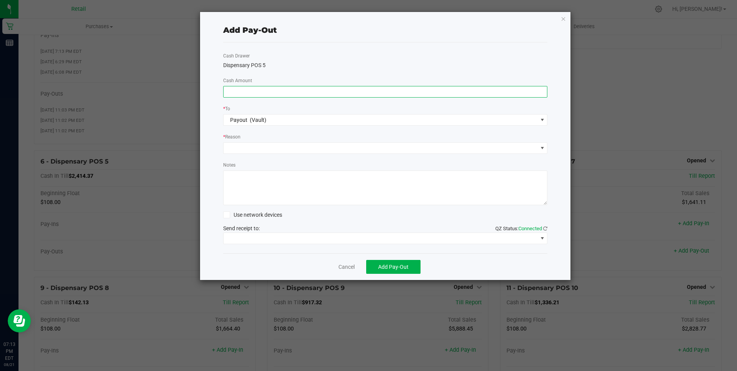
click at [233, 90] on input at bounding box center [385, 91] width 324 height 11
type input "$2,350.00"
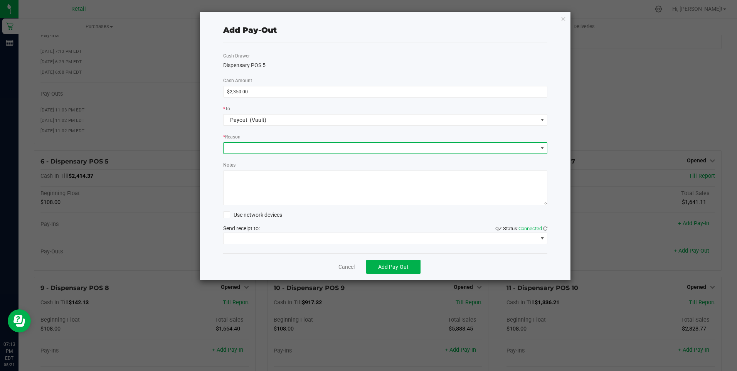
click at [239, 146] on span at bounding box center [380, 148] width 314 height 11
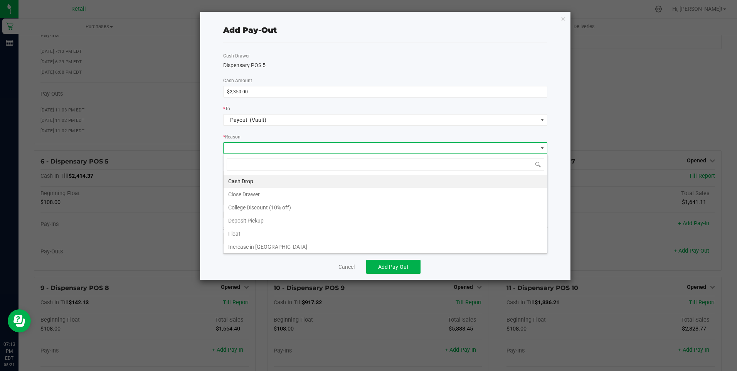
scroll to position [12, 324]
click at [249, 179] on li "Cash Drop" at bounding box center [385, 181] width 324 height 13
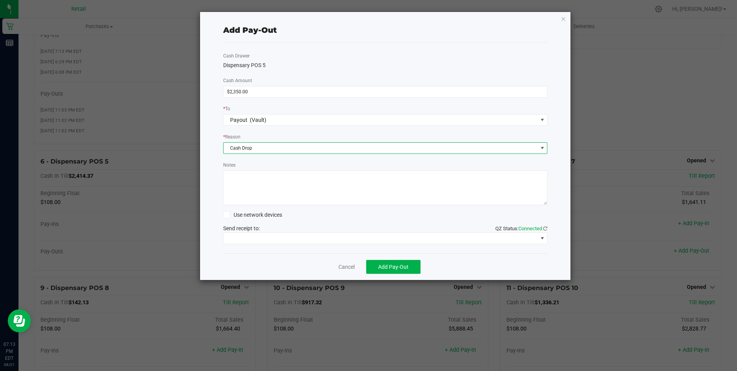
drag, startPoint x: 247, startPoint y: 193, endPoint x: 242, endPoint y: 192, distance: 5.0
click at [246, 193] on textarea "Notes" at bounding box center [385, 187] width 324 height 35
type textarea "mg"
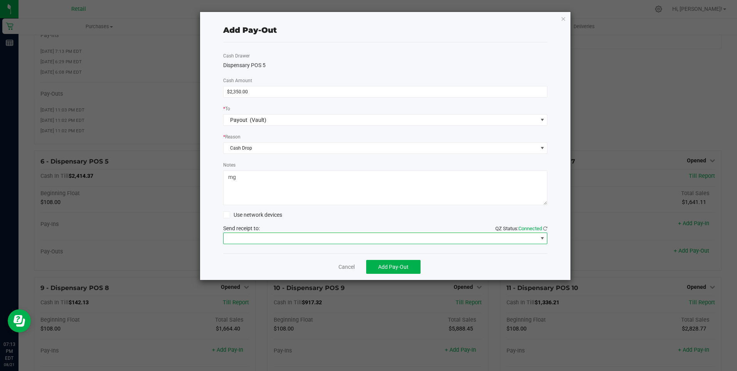
click at [282, 235] on span at bounding box center [380, 238] width 314 height 11
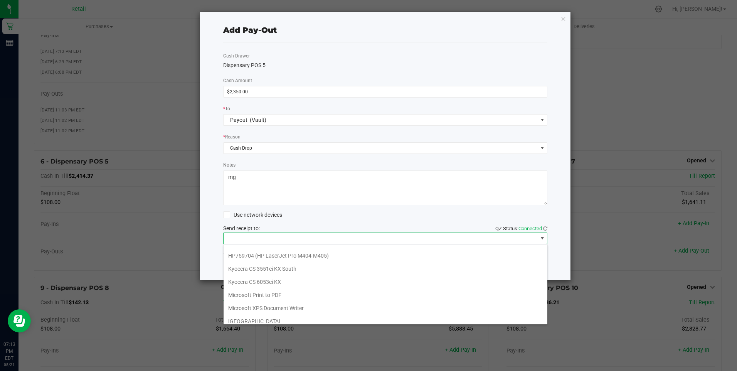
scroll to position [119, 0]
click at [270, 315] on Cutter "Star TSP143IIILAN Cutter" at bounding box center [385, 315] width 324 height 13
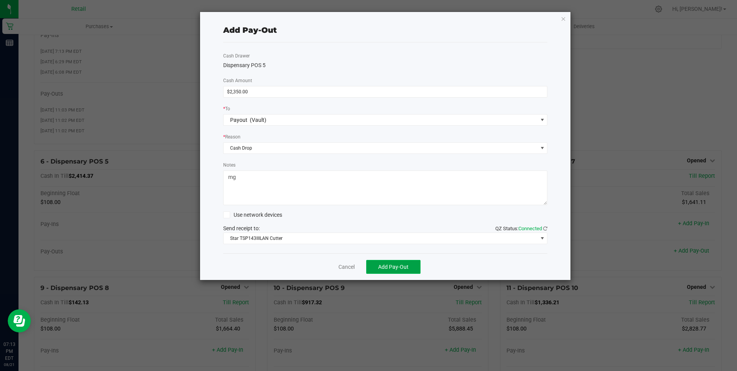
click at [391, 266] on span "Add Pay-Out" at bounding box center [393, 267] width 30 height 6
click at [342, 266] on link "Dismiss" at bounding box center [343, 267] width 18 height 8
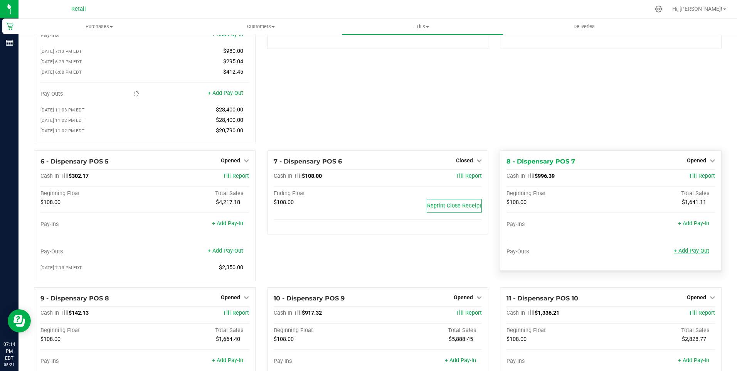
click at [683, 254] on link "+ Add Pay-Out" at bounding box center [691, 250] width 35 height 7
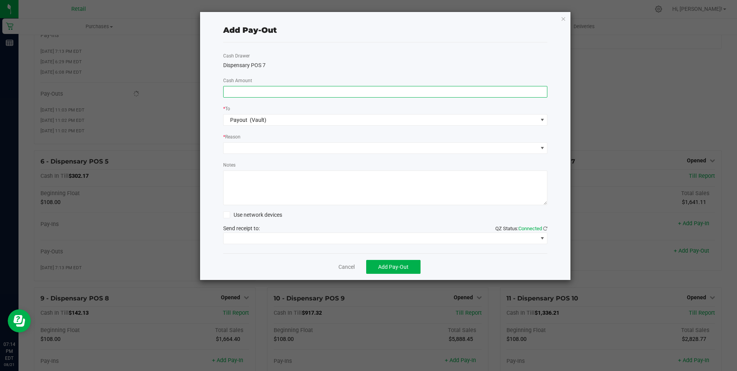
click at [233, 91] on input at bounding box center [385, 91] width 324 height 11
type input "$760.00"
click at [234, 148] on span at bounding box center [380, 148] width 314 height 11
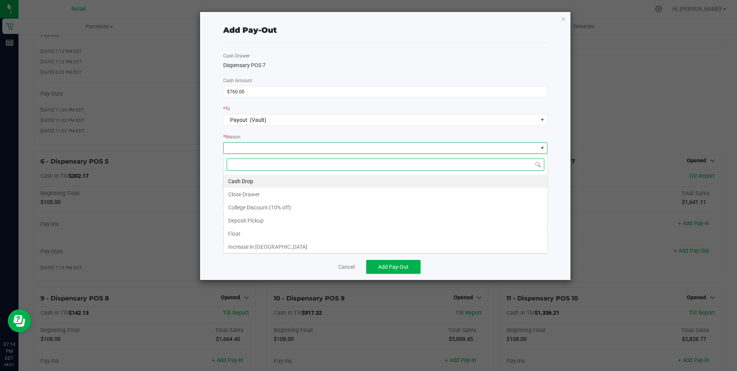
scroll to position [12, 324]
click at [244, 179] on li "Cash Drop" at bounding box center [385, 181] width 324 height 13
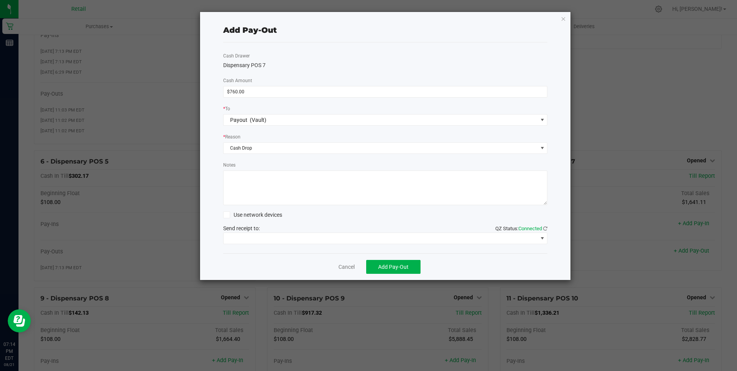
drag, startPoint x: 242, startPoint y: 185, endPoint x: 238, endPoint y: 186, distance: 4.1
click at [240, 185] on textarea "Notes" at bounding box center [385, 187] width 324 height 35
type textarea "mg"
click at [285, 236] on span at bounding box center [380, 238] width 314 height 11
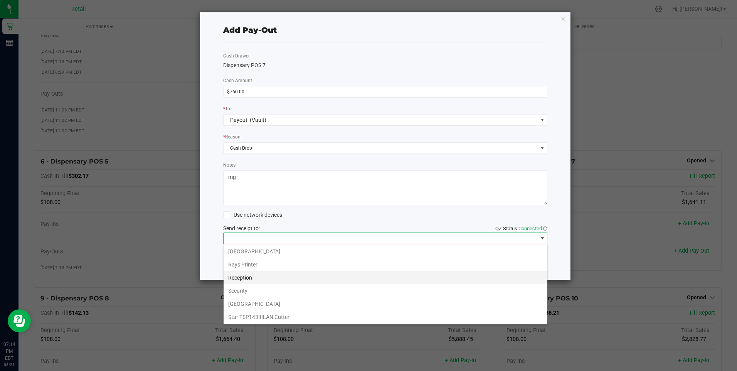
scroll to position [119, 0]
click at [274, 317] on Cutter "Star TSP143IIILAN Cutter" at bounding box center [385, 315] width 324 height 13
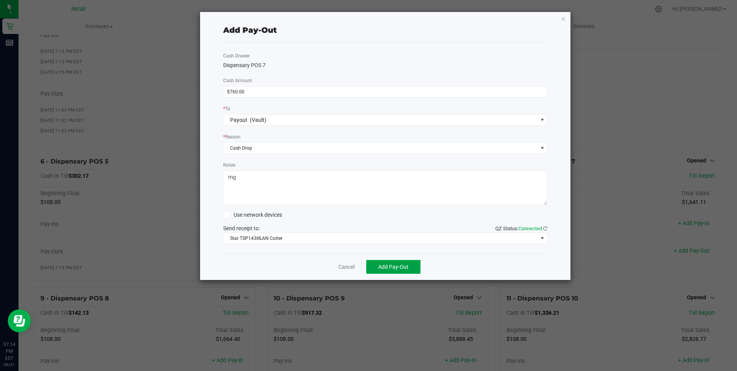
click at [394, 267] on span "Add Pay-Out" at bounding box center [393, 267] width 30 height 6
click at [346, 265] on link "Dismiss" at bounding box center [343, 267] width 18 height 8
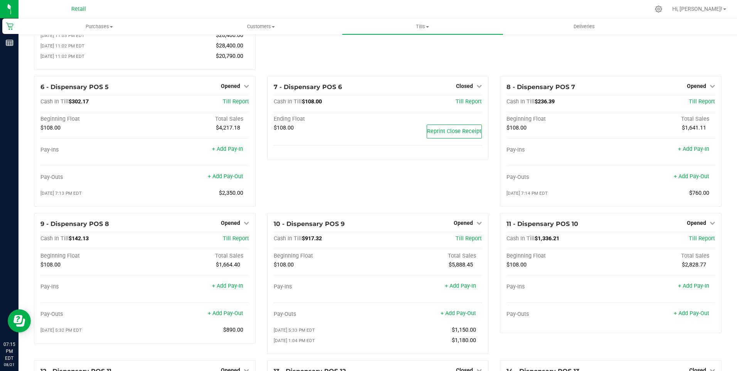
scroll to position [231, 0]
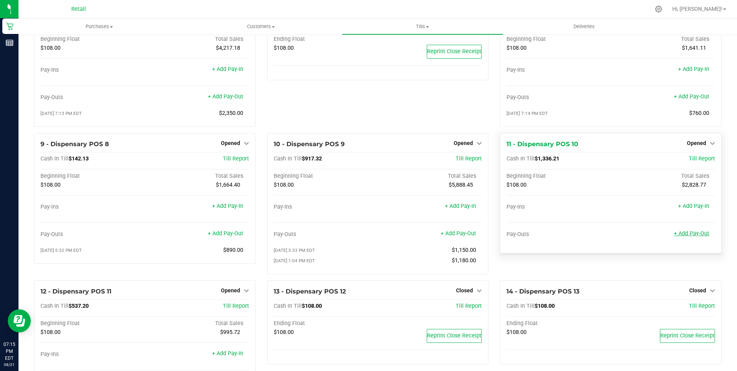
click at [684, 237] on link "+ Add Pay-Out" at bounding box center [691, 233] width 35 height 7
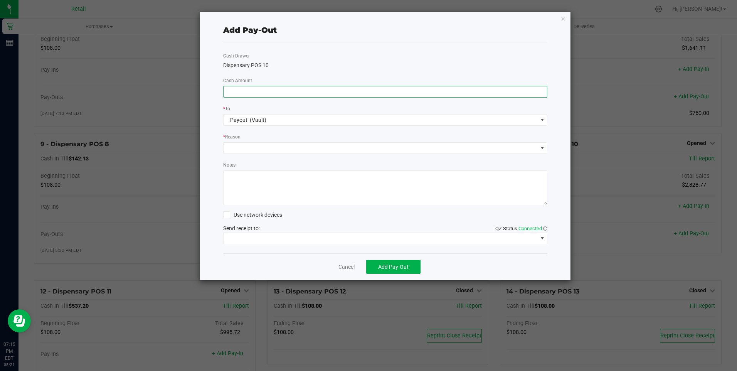
click at [235, 89] on input at bounding box center [385, 91] width 324 height 11
type input "$1,150.00"
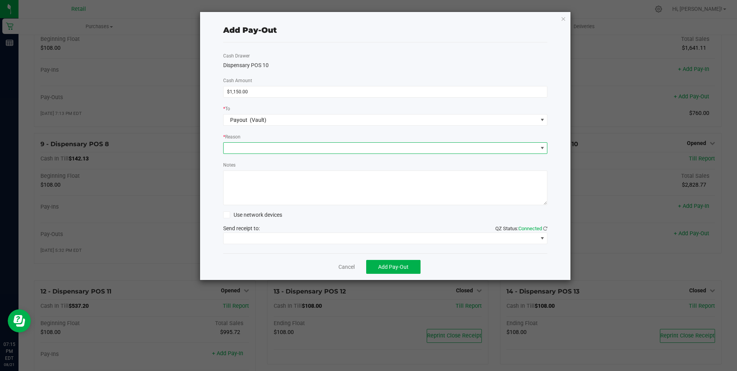
click at [237, 150] on span at bounding box center [380, 148] width 314 height 11
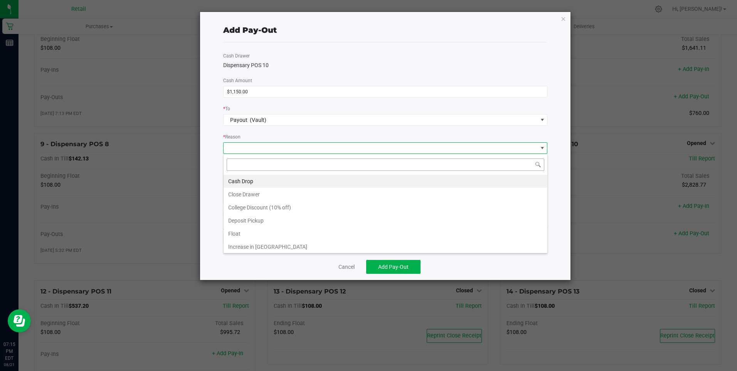
scroll to position [12, 324]
click at [240, 181] on li "Cash Drop" at bounding box center [385, 181] width 324 height 13
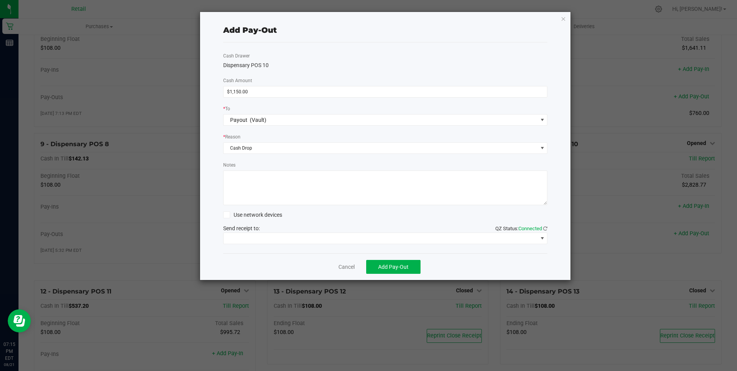
click at [241, 188] on textarea "Notes" at bounding box center [385, 187] width 324 height 35
type textarea "mg"
click at [287, 235] on span at bounding box center [380, 238] width 314 height 11
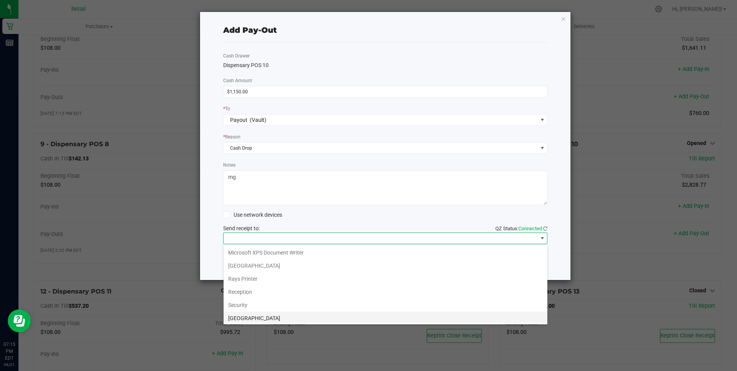
scroll to position [119, 0]
click at [266, 315] on Cutter "Star TSP143IIILAN Cutter" at bounding box center [385, 315] width 324 height 13
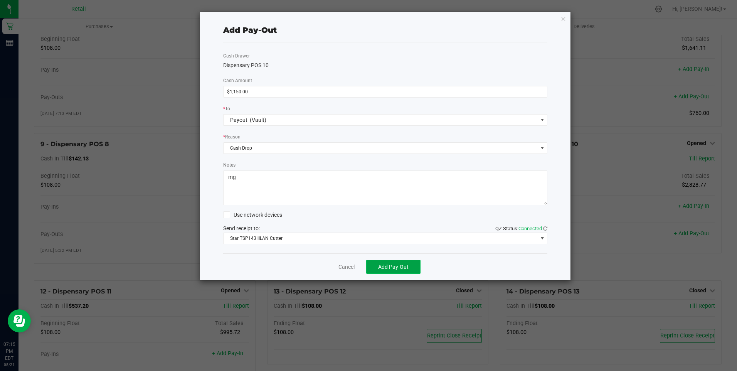
click at [399, 268] on span "Add Pay-Out" at bounding box center [393, 267] width 30 height 6
click at [346, 267] on link "Dismiss" at bounding box center [343, 267] width 18 height 8
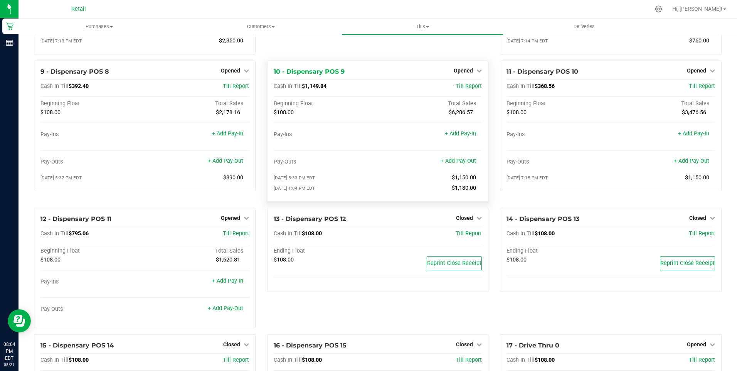
scroll to position [270, 0]
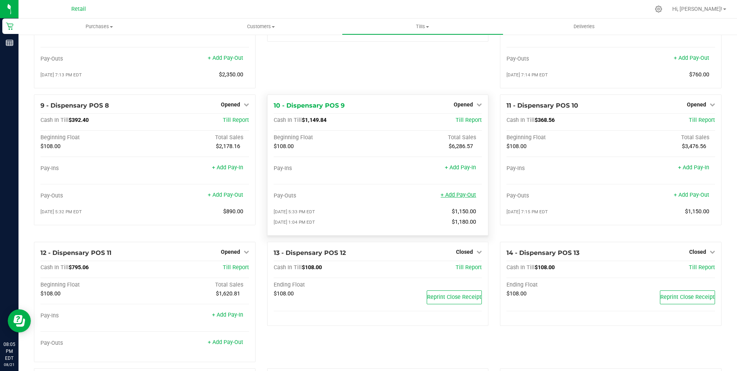
click at [454, 196] on link "+ Add Pay-Out" at bounding box center [457, 195] width 35 height 7
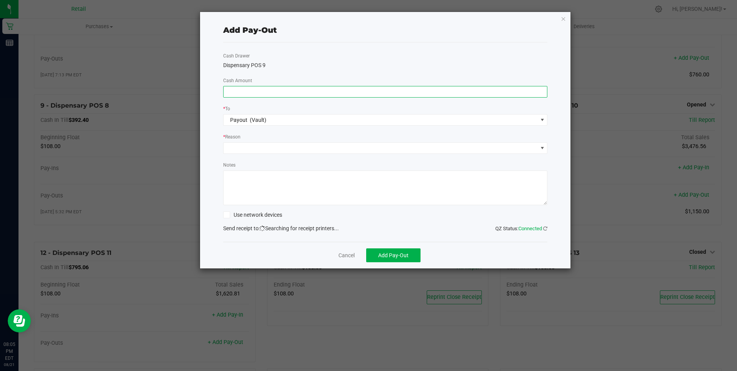
click at [239, 94] on input at bounding box center [385, 91] width 324 height 11
type input "$710.00"
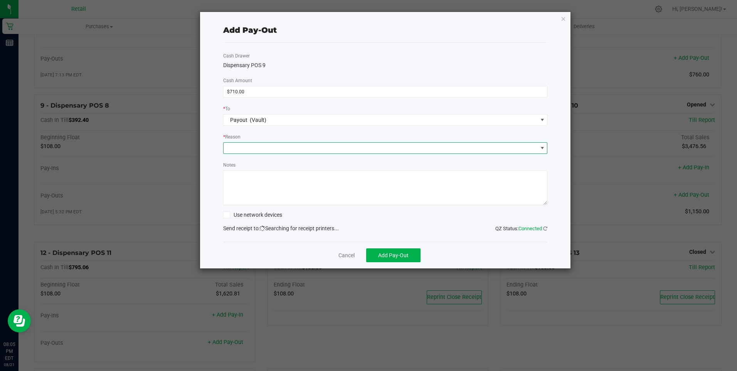
click at [233, 146] on span at bounding box center [380, 148] width 314 height 11
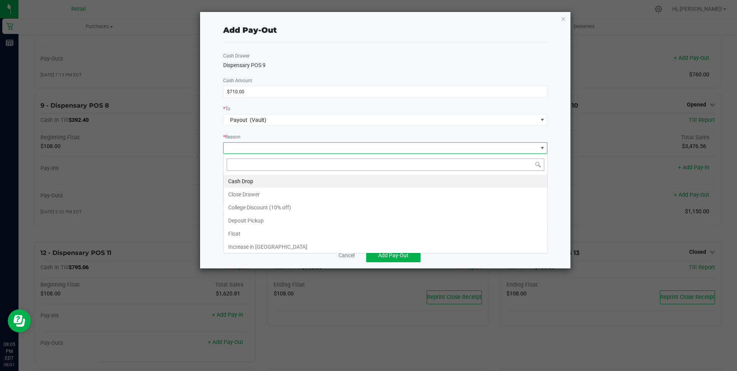
scroll to position [12, 324]
click at [242, 178] on li "Cash Drop" at bounding box center [385, 181] width 324 height 13
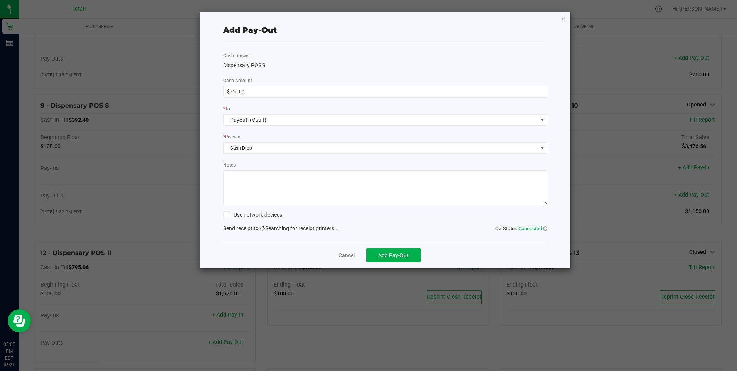
click at [238, 180] on textarea "Notes" at bounding box center [385, 187] width 324 height 35
type textarea "mg"
click at [297, 229] on span "Searching for receipt printers..." at bounding box center [299, 228] width 79 height 6
drag, startPoint x: 297, startPoint y: 230, endPoint x: 301, endPoint y: 246, distance: 16.6
click at [301, 246] on div "Cancel Add Pay-Out" at bounding box center [385, 255] width 324 height 27
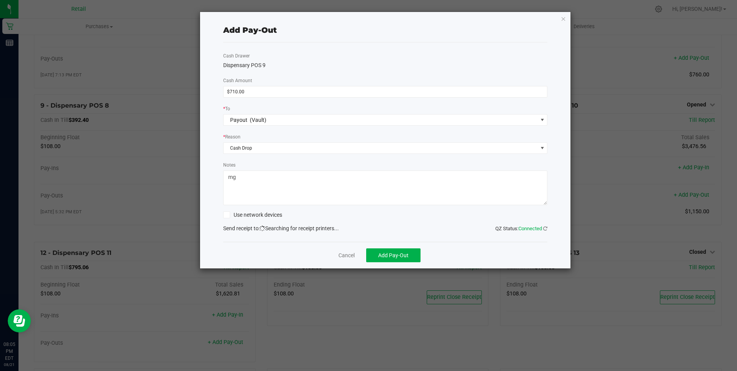
click at [301, 251] on div "Cancel Add Pay-Out" at bounding box center [385, 255] width 324 height 27
click at [381, 253] on span "Add Pay-Out" at bounding box center [393, 255] width 30 height 6
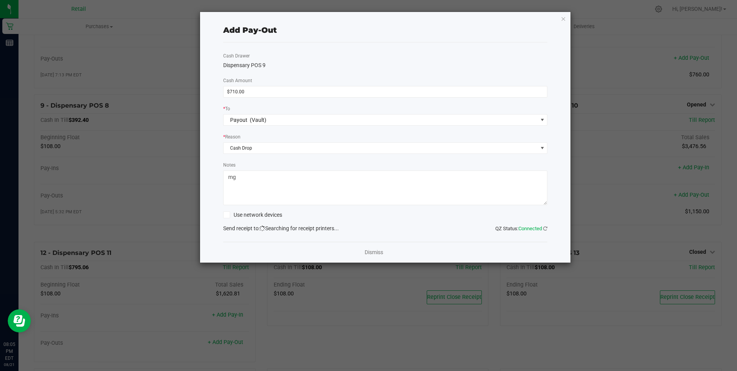
click at [318, 235] on div "Cash Drawer Dispensary POS 9 Cash Amount $710.00 * To Payout (Vault) * Reason C…" at bounding box center [385, 141] width 324 height 199
click at [312, 234] on div "Cash Drawer Dispensary POS 9 Cash Amount $710.00 * To Payout (Vault) * Reason C…" at bounding box center [385, 141] width 324 height 199
click at [311, 234] on div "Cash Drawer Dispensary POS 9 Cash Amount $710.00 * To Payout (Vault) * Reason C…" at bounding box center [385, 141] width 324 height 199
drag, startPoint x: 311, startPoint y: 234, endPoint x: 302, endPoint y: 236, distance: 9.4
click at [302, 236] on div "Cash Drawer Dispensary POS 9 Cash Amount $710.00 * To Payout (Vault) * Reason C…" at bounding box center [385, 141] width 324 height 199
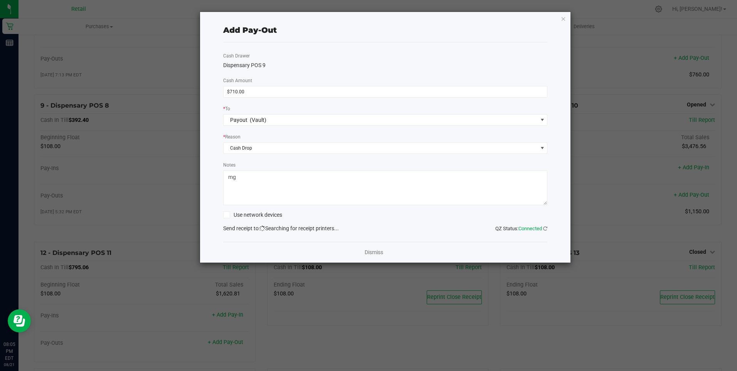
click at [299, 237] on div "Cash Drawer Dispensary POS 9 Cash Amount $710.00 * To Payout (Vault) * Reason C…" at bounding box center [385, 141] width 324 height 199
click at [367, 250] on link "Dismiss" at bounding box center [374, 252] width 18 height 8
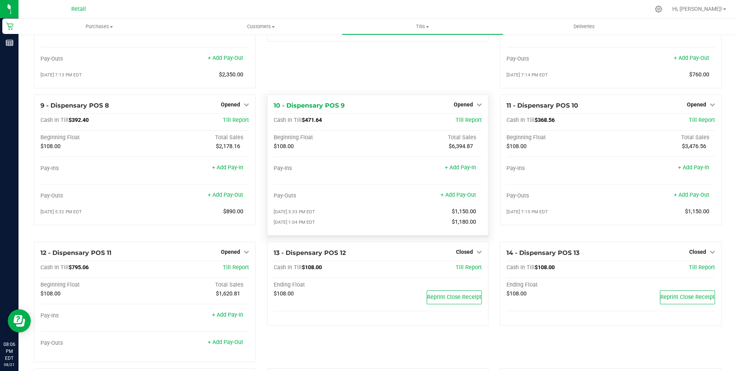
click at [382, 181] on div "Pay-Ins + Add Pay-In" at bounding box center [378, 173] width 208 height 16
drag, startPoint x: 382, startPoint y: 182, endPoint x: 386, endPoint y: 215, distance: 33.3
click at [386, 212] on div "Pay-Ins + Add Pay-In Pay-Outs + Add Pay-Out [DATE] 5:33 PM EDT $1,150.00 [DATE]…" at bounding box center [378, 197] width 208 height 64
click at [380, 290] on div "Ending Float" at bounding box center [378, 285] width 208 height 9
click at [449, 198] on link "+ Add Pay-Out" at bounding box center [457, 195] width 35 height 7
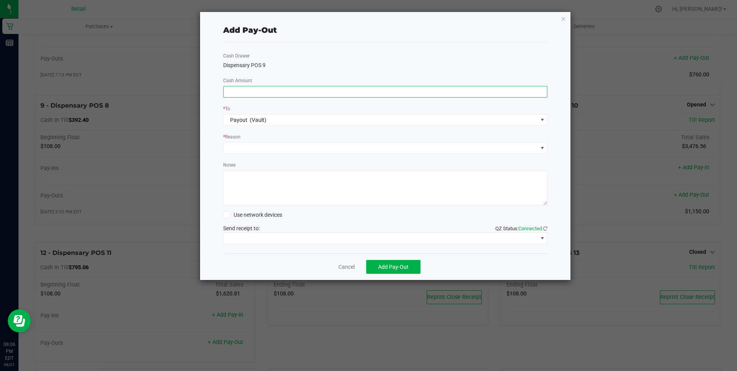
click at [239, 89] on input at bounding box center [385, 91] width 324 height 11
type input "$710.00"
click at [237, 145] on span at bounding box center [380, 148] width 314 height 11
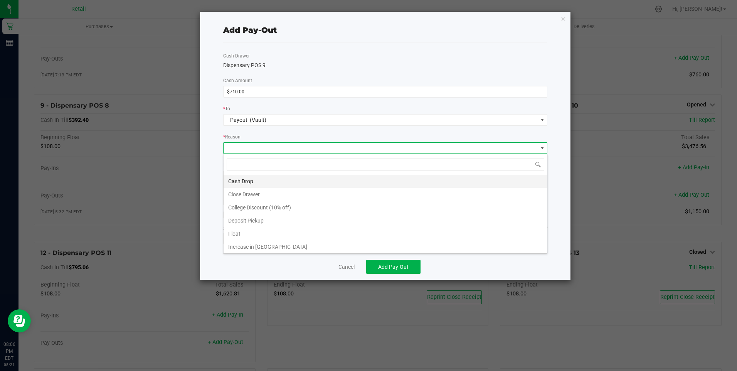
click at [240, 180] on li "Cash Drop" at bounding box center [385, 181] width 324 height 13
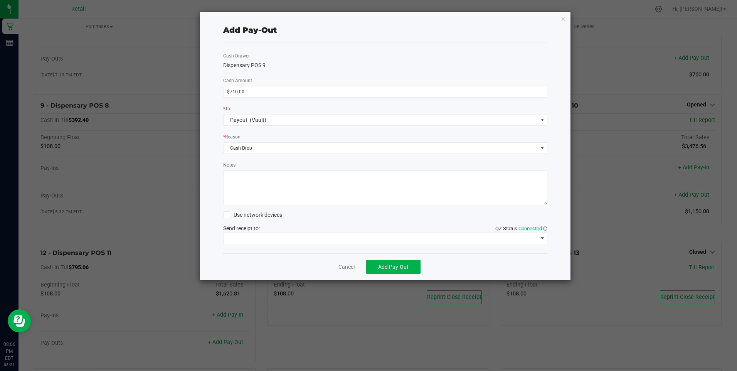
click at [232, 184] on textarea "Notes" at bounding box center [385, 187] width 324 height 35
type textarea "mg"
click at [272, 238] on span at bounding box center [380, 238] width 314 height 11
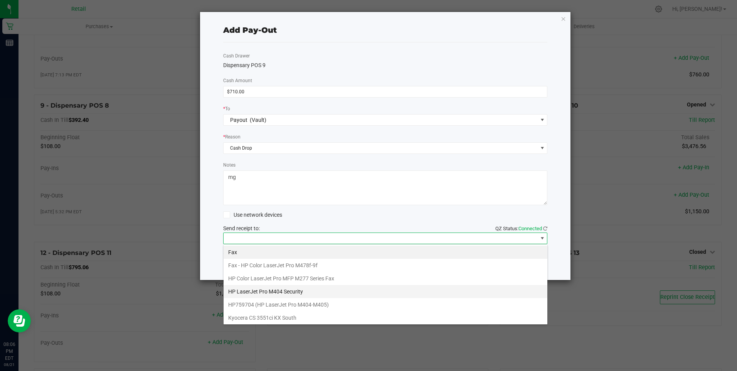
drag, startPoint x: 291, startPoint y: 287, endPoint x: 294, endPoint y: 291, distance: 4.5
click at [293, 291] on ul "Fax Fax - HP Color LaserJet Pro M478f-9f HP Color LaserJet Pro MFP M277 Series …" at bounding box center [385, 343] width 324 height 197
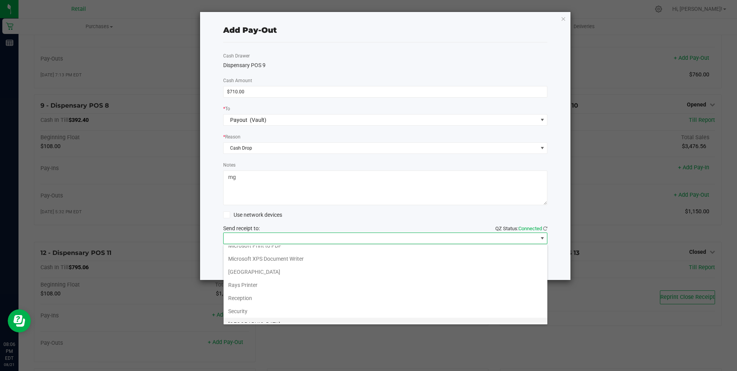
scroll to position [116, 0]
click at [279, 317] on Cutter "Star TSP143IIILAN Cutter" at bounding box center [385, 319] width 324 height 13
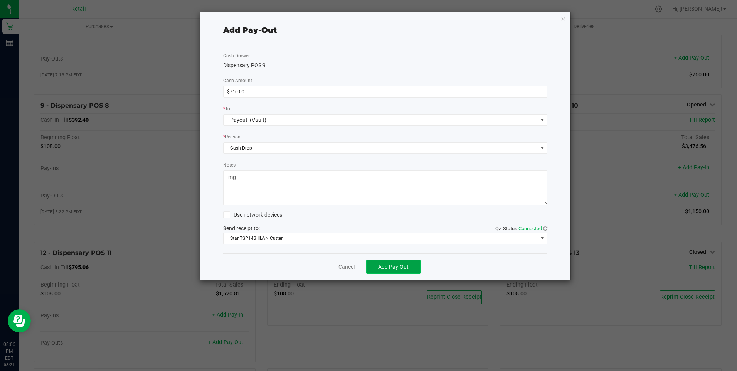
click at [393, 267] on span "Add Pay-Out" at bounding box center [393, 267] width 30 height 6
click at [389, 263] on button "Add Pay-Out" at bounding box center [393, 267] width 54 height 14
click at [346, 266] on link "Cancel" at bounding box center [346, 267] width 16 height 8
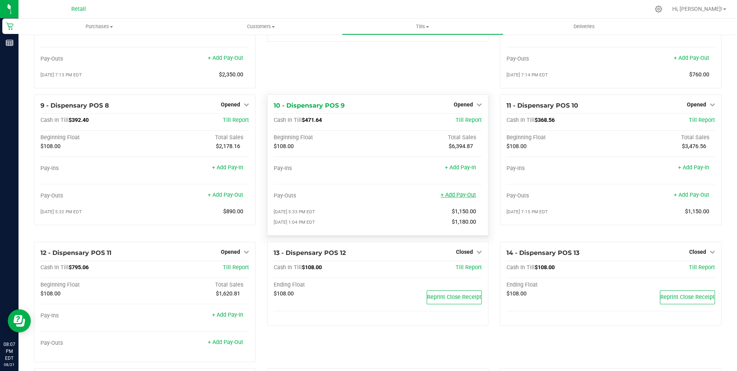
click at [458, 198] on link "+ Add Pay-Out" at bounding box center [457, 195] width 35 height 7
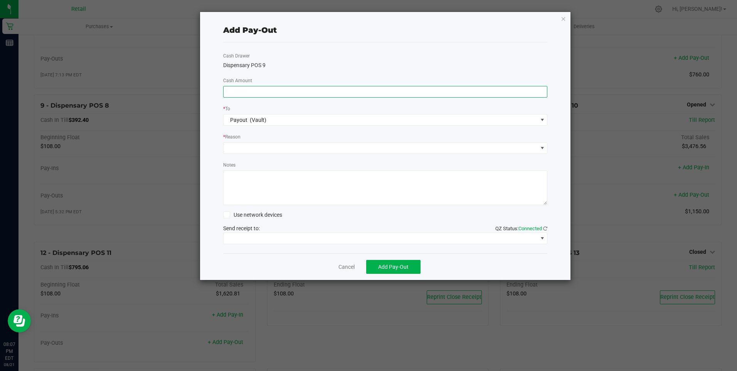
drag, startPoint x: 232, startPoint y: 94, endPoint x: 225, endPoint y: 101, distance: 9.3
click at [230, 97] on input at bounding box center [385, 91] width 324 height 11
type input "$710.00"
click at [230, 145] on span at bounding box center [380, 148] width 314 height 11
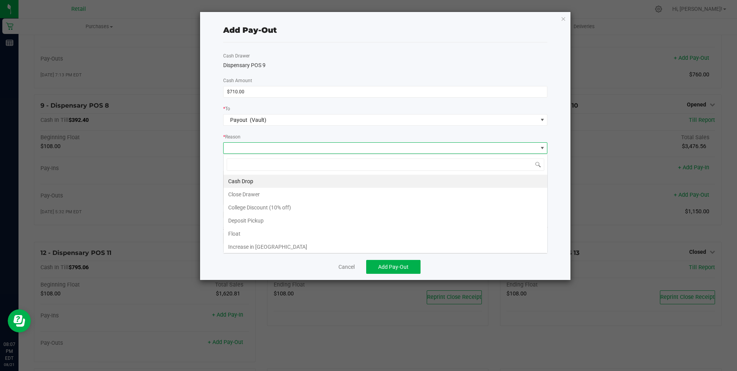
scroll to position [12, 324]
click at [239, 181] on li "Cash Drop" at bounding box center [385, 181] width 324 height 13
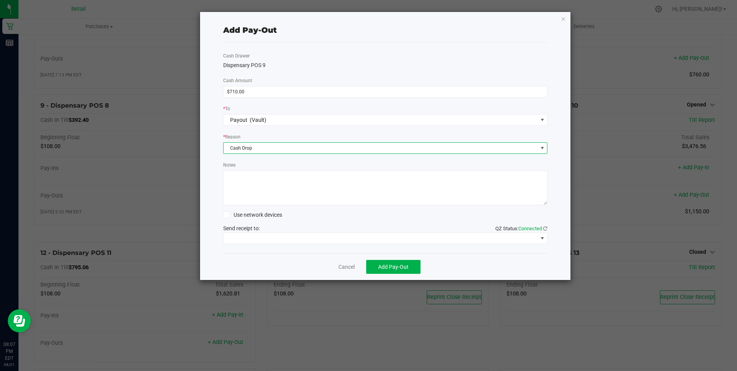
click at [237, 187] on textarea "Notes" at bounding box center [385, 187] width 324 height 35
type textarea "mg"
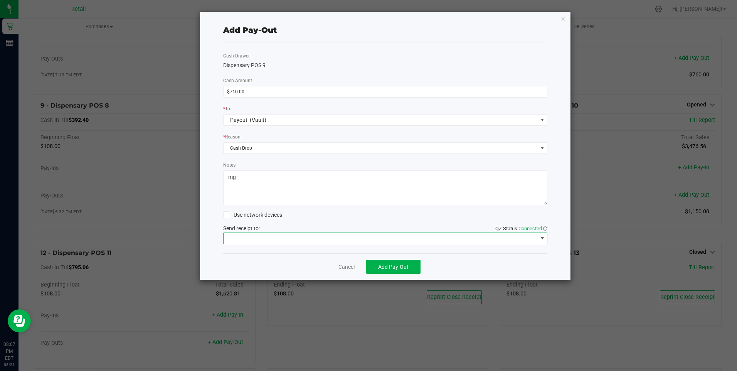
click at [272, 238] on span at bounding box center [380, 238] width 314 height 11
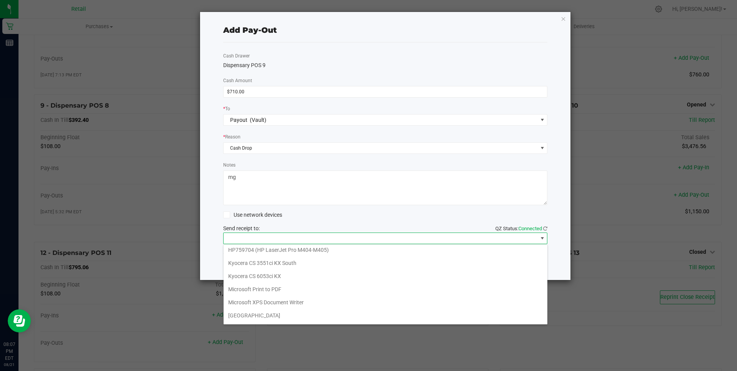
scroll to position [119, 0]
click at [280, 313] on Cutter "Star TSP143IIILAN Cutter" at bounding box center [385, 315] width 324 height 13
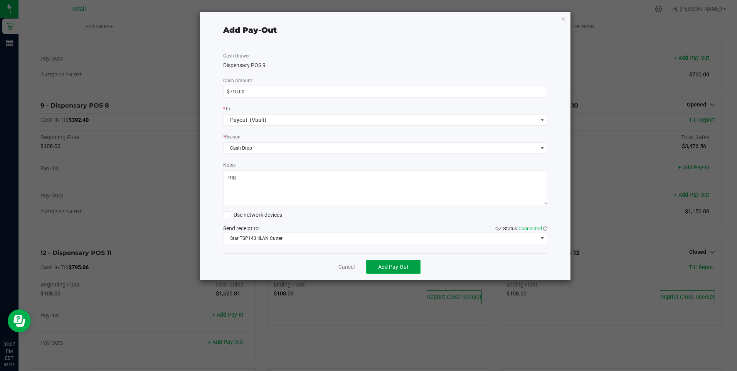
click at [393, 261] on button "Add Pay-Out" at bounding box center [393, 267] width 54 height 14
click at [342, 261] on div "Cancel Add Pay-Out" at bounding box center [385, 266] width 324 height 27
click at [349, 270] on div "Cancel Add Pay-Out" at bounding box center [385, 266] width 324 height 27
click at [349, 270] on link "Cancel" at bounding box center [346, 267] width 16 height 8
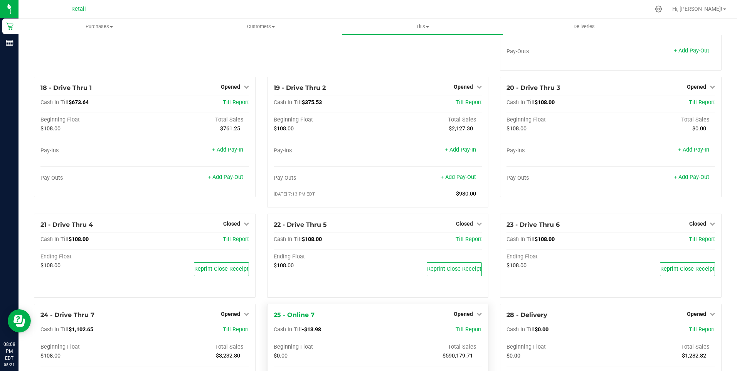
scroll to position [771, 0]
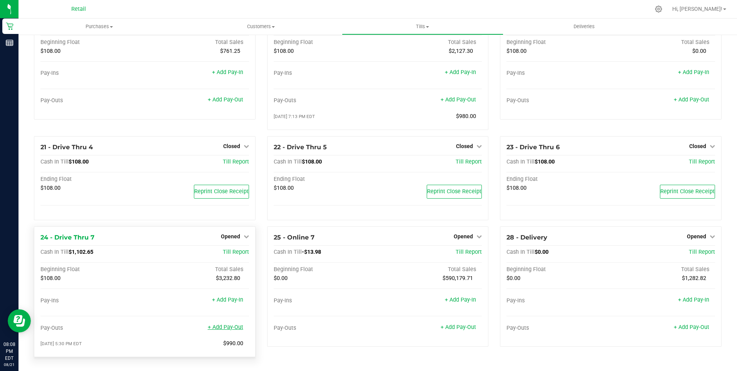
click at [222, 327] on link "+ Add Pay-Out" at bounding box center [225, 327] width 35 height 7
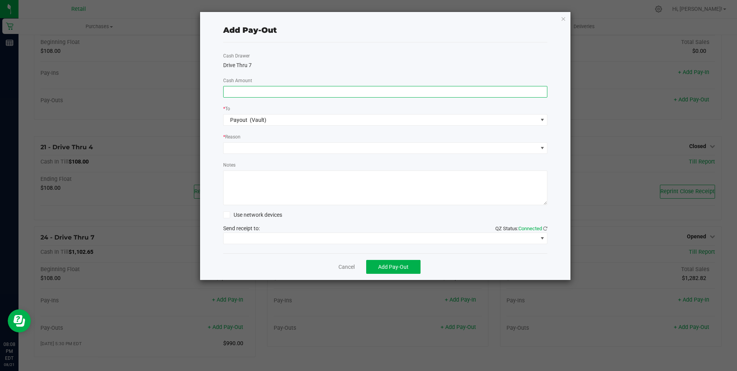
click at [237, 92] on input at bounding box center [385, 91] width 324 height 11
type input "$1,000.00"
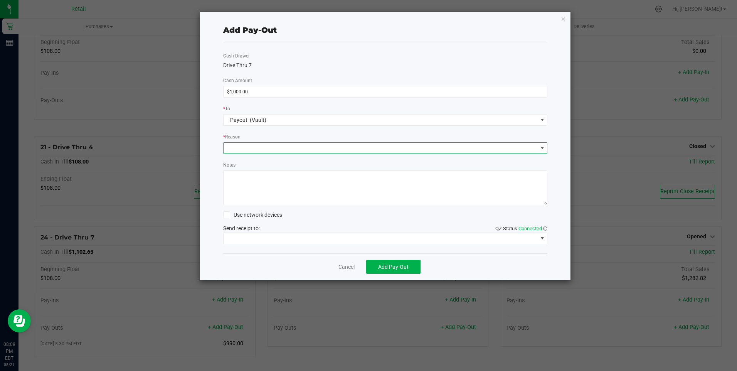
click at [234, 146] on span at bounding box center [380, 148] width 314 height 11
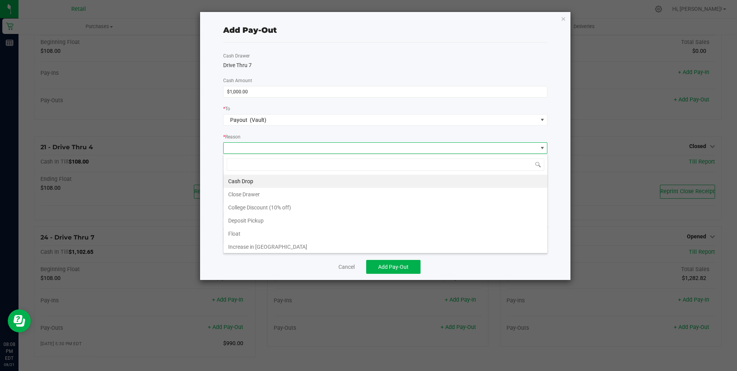
scroll to position [12, 324]
click at [239, 177] on li "Cash Drop" at bounding box center [385, 181] width 324 height 13
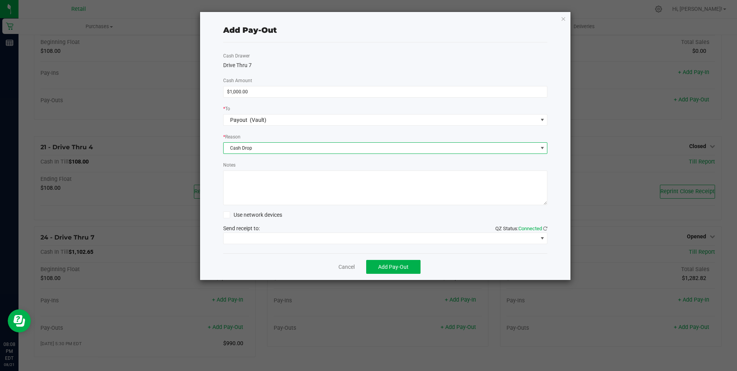
click at [238, 178] on textarea "Notes" at bounding box center [385, 187] width 324 height 35
type textarea "mg"
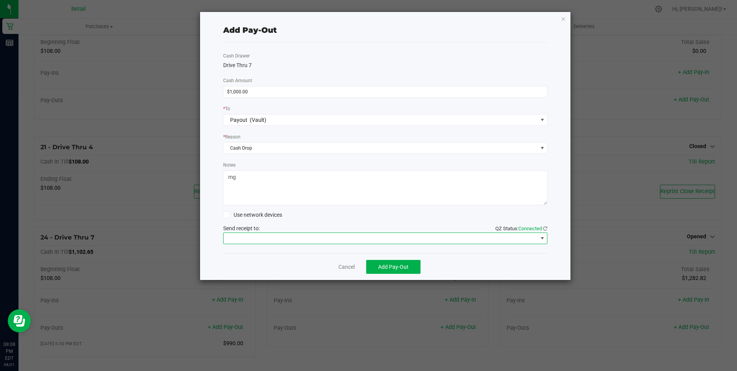
drag, startPoint x: 270, startPoint y: 238, endPoint x: 264, endPoint y: 242, distance: 7.6
click at [269, 239] on span at bounding box center [380, 238] width 314 height 11
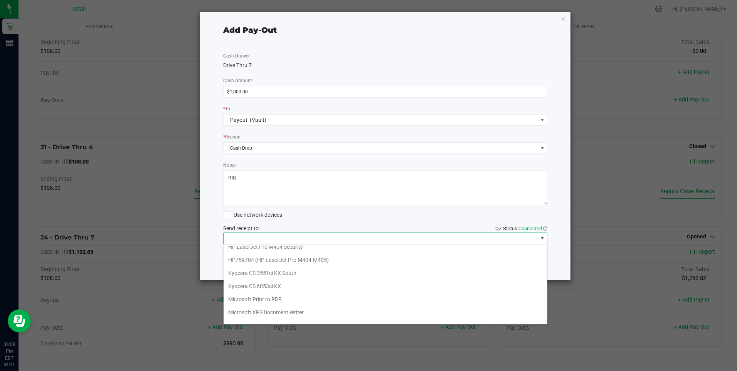
scroll to position [119, 0]
click at [280, 314] on Cutter "Star TSP143IIILAN Cutter" at bounding box center [385, 315] width 324 height 13
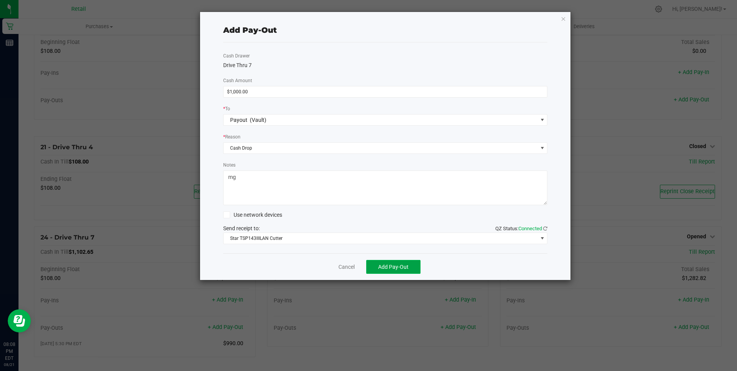
click at [396, 267] on span "Add Pay-Out" at bounding box center [393, 267] width 30 height 6
click at [348, 266] on link "Dismiss" at bounding box center [343, 267] width 18 height 8
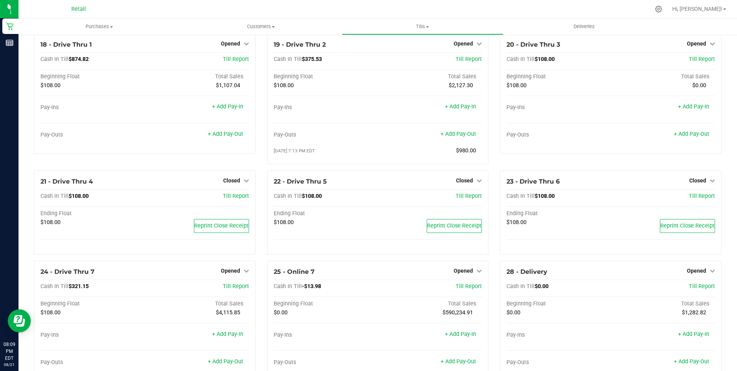
scroll to position [732, 0]
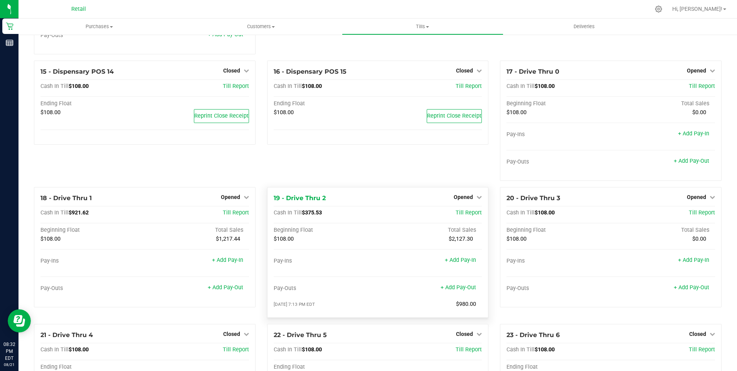
scroll to position [578, 0]
click at [700, 72] on span "Opened" at bounding box center [696, 70] width 19 height 6
click at [697, 89] on link "Close Till" at bounding box center [697, 85] width 21 height 6
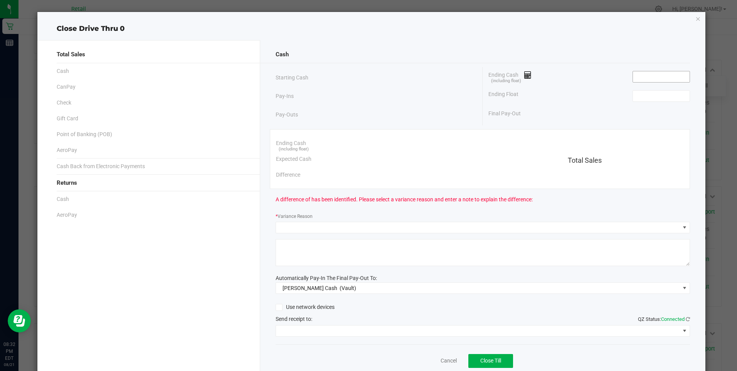
drag, startPoint x: 697, startPoint y: 89, endPoint x: 638, endPoint y: 77, distance: 60.2
click at [638, 77] on input at bounding box center [661, 76] width 57 height 11
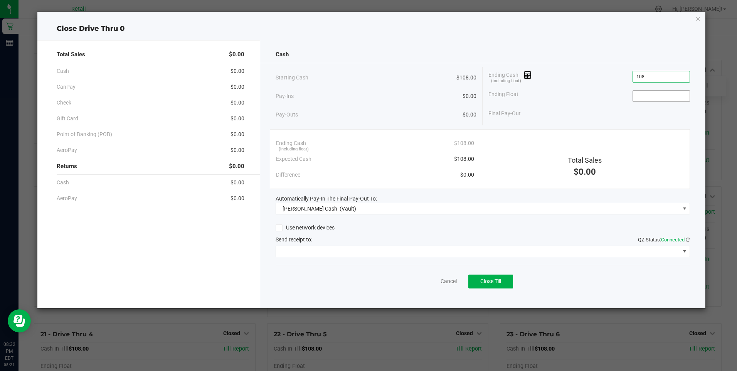
type input "$108.00"
click at [634, 96] on input at bounding box center [661, 96] width 57 height 11
type input "$108.00"
click at [497, 282] on span "Close Till" at bounding box center [490, 281] width 21 height 6
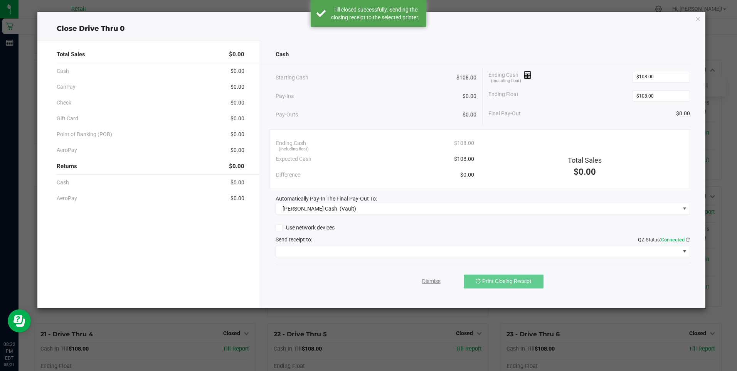
click at [433, 280] on link "Dismiss" at bounding box center [431, 281] width 18 height 8
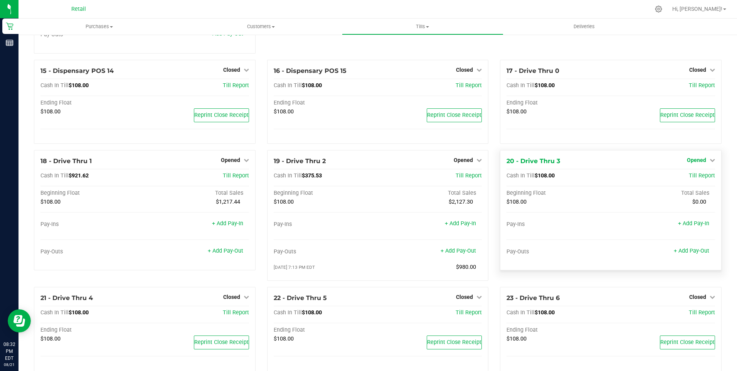
click at [697, 163] on span "Opened" at bounding box center [696, 160] width 19 height 6
click at [692, 179] on link "Close Till" at bounding box center [697, 176] width 21 height 6
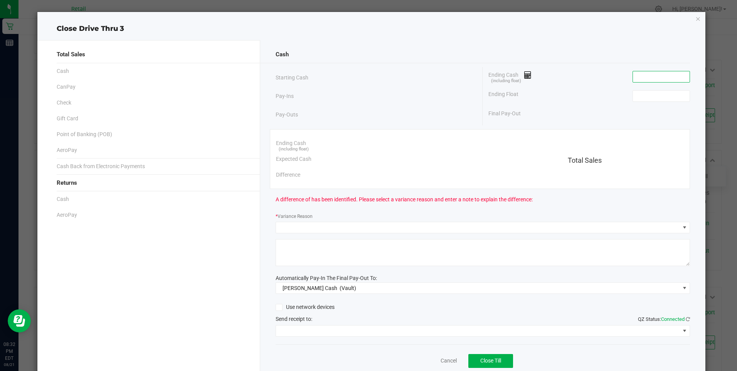
drag, startPoint x: 632, startPoint y: 77, endPoint x: 629, endPoint y: 87, distance: 10.0
click at [633, 78] on input at bounding box center [661, 76] width 57 height 11
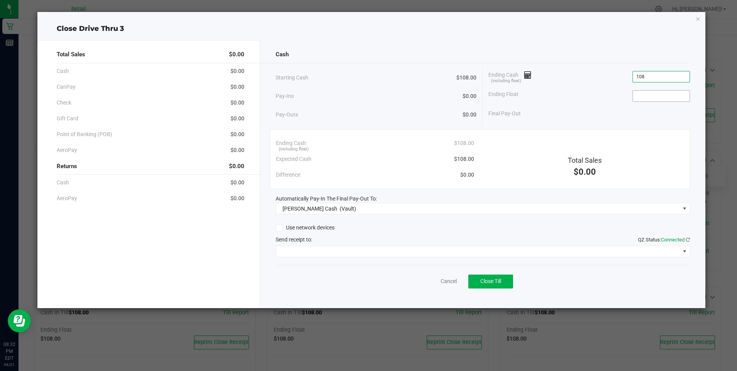
type input "$108.00"
click at [640, 96] on input at bounding box center [661, 96] width 57 height 11
type input "$108.00"
click at [492, 281] on span "Close Till" at bounding box center [490, 281] width 21 height 6
click at [430, 278] on link "Dismiss" at bounding box center [431, 281] width 18 height 8
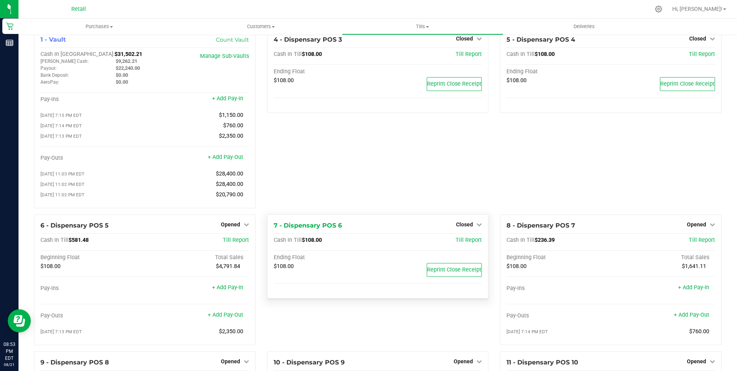
scroll to position [0, 0]
